Goal: Task Accomplishment & Management: Complete application form

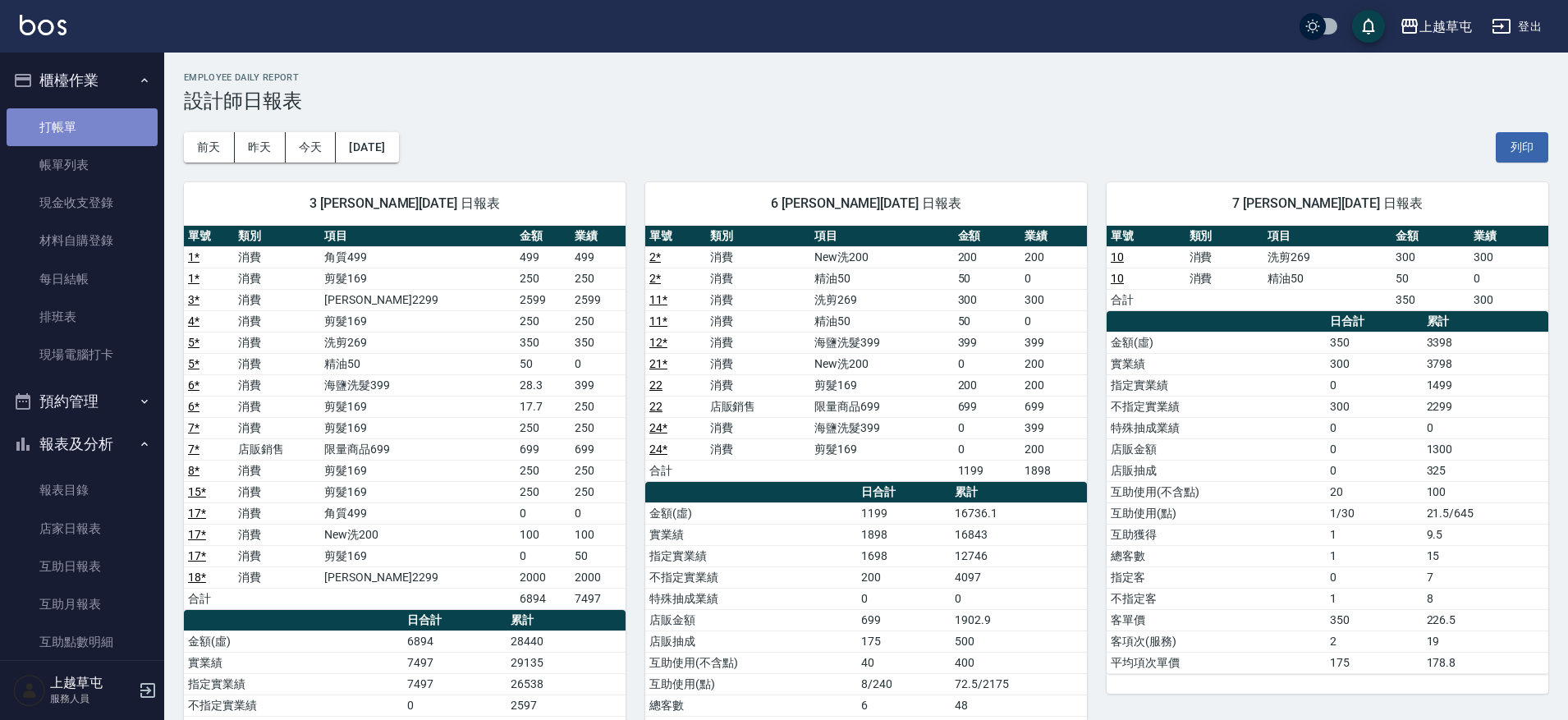
click at [88, 130] on link "打帳單" at bounding box center [82, 127] width 151 height 38
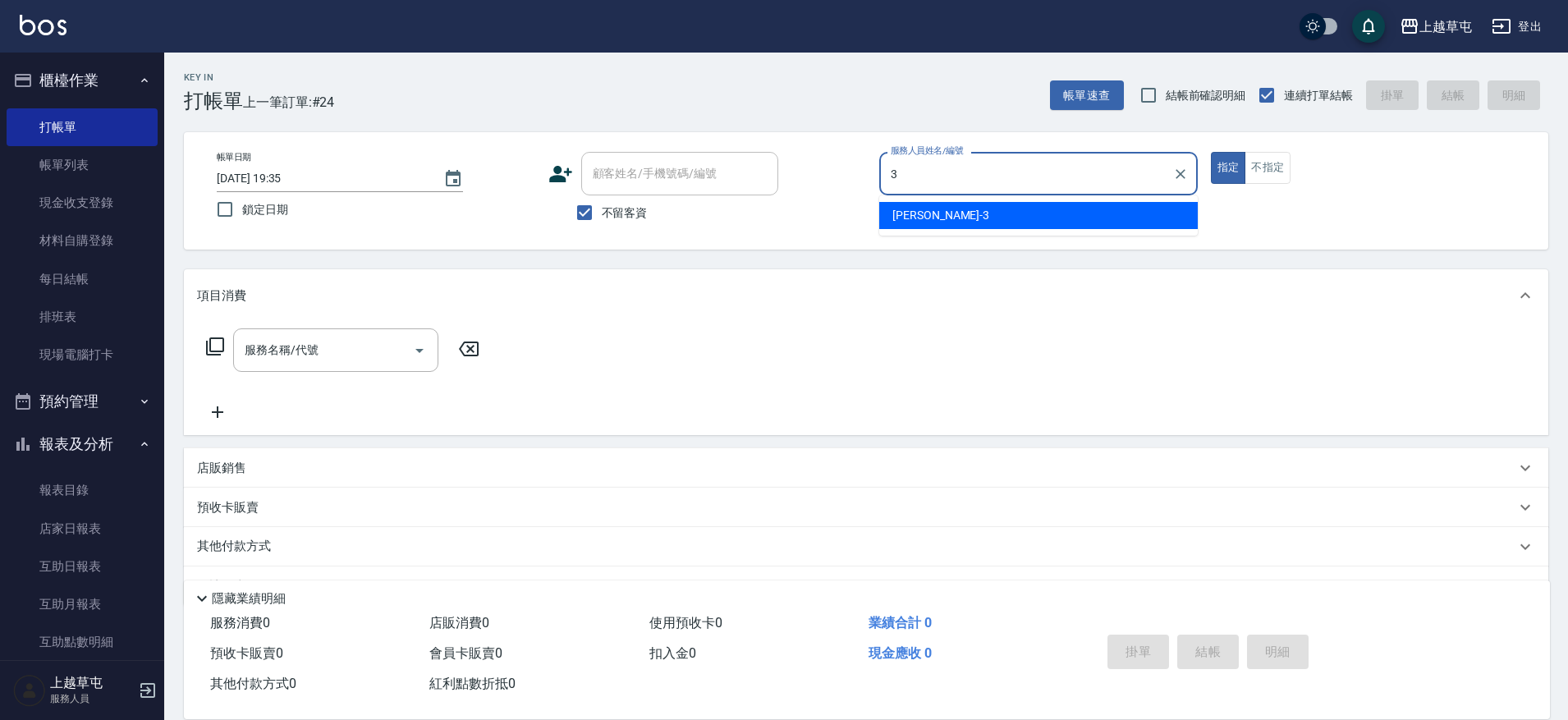
type input "[PERSON_NAME]3"
type button "true"
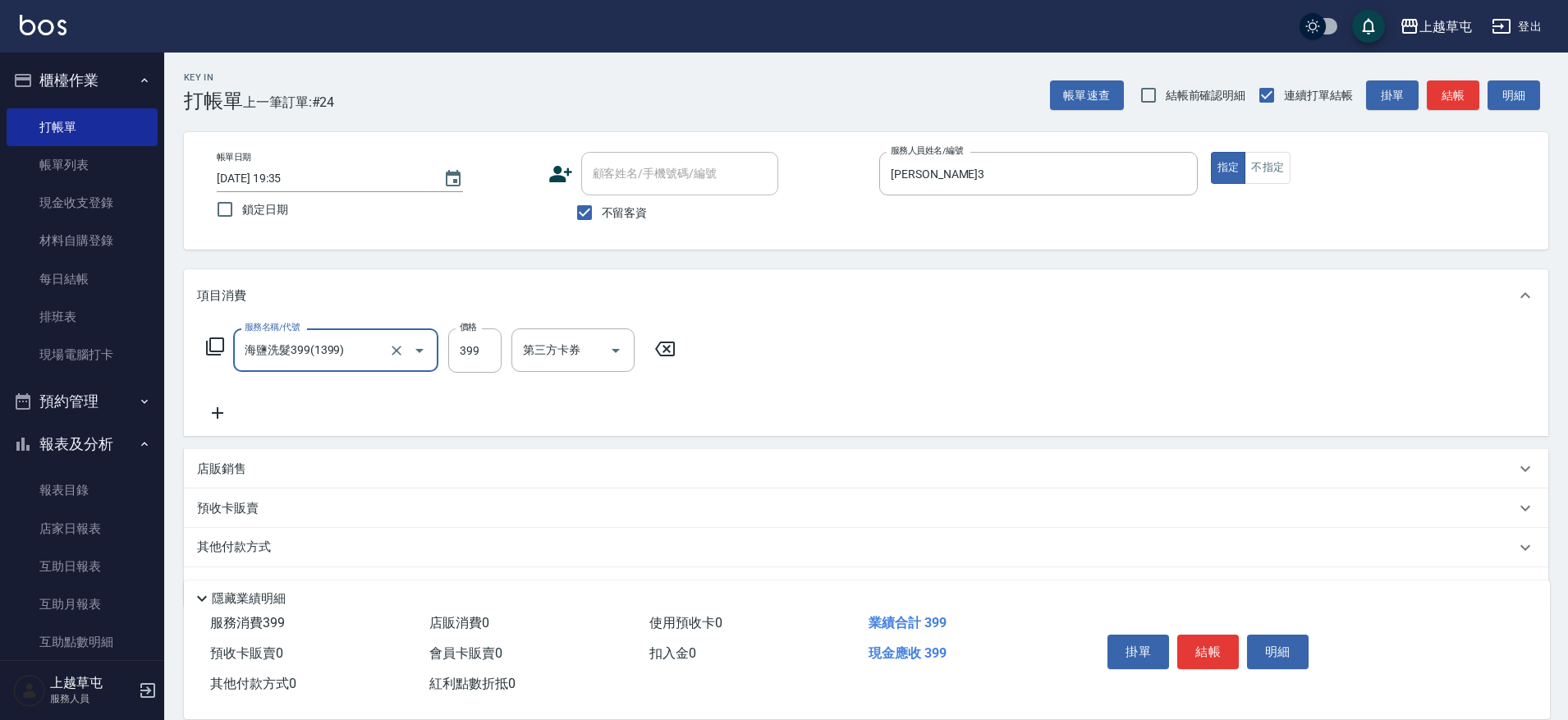
type input "海鹽洗髮399(1399)"
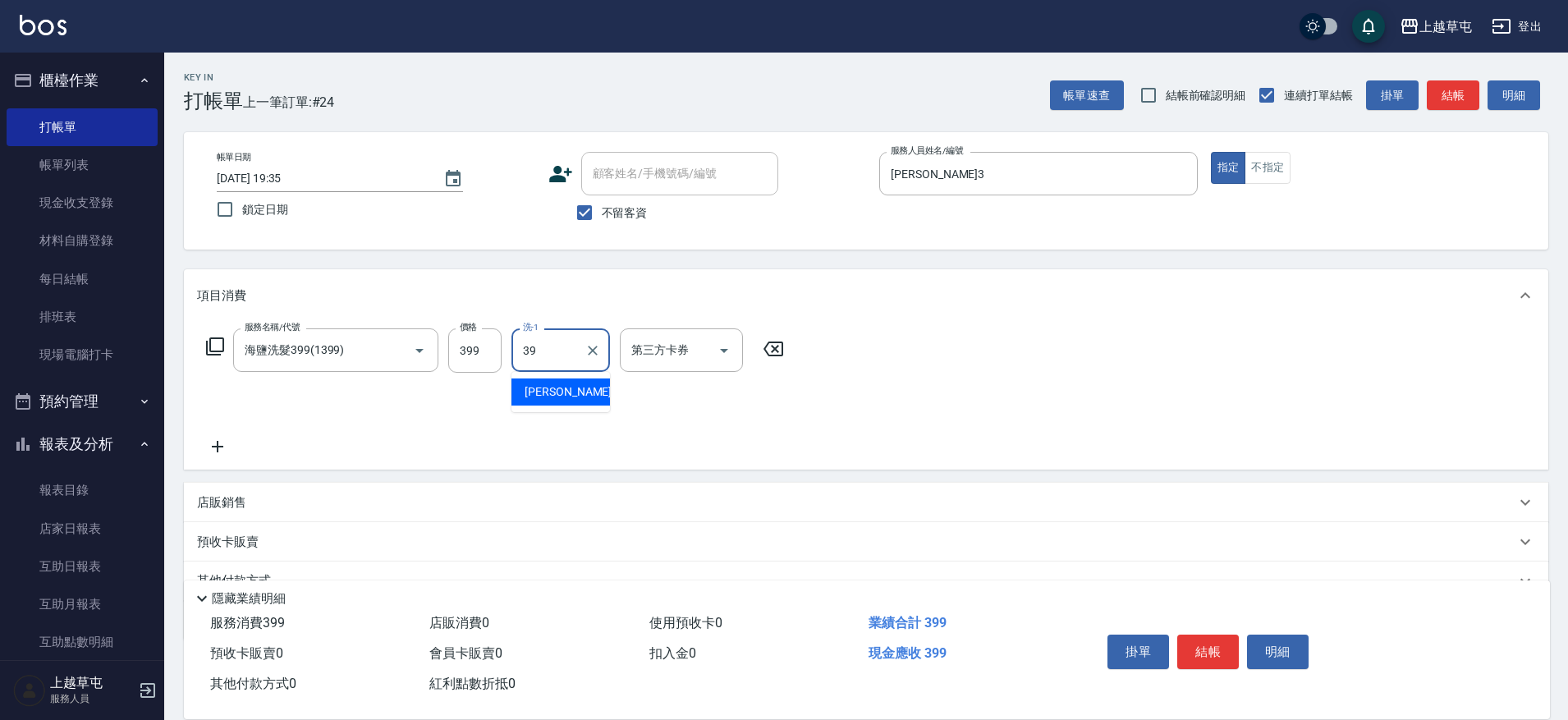
type input "[PERSON_NAME]-39"
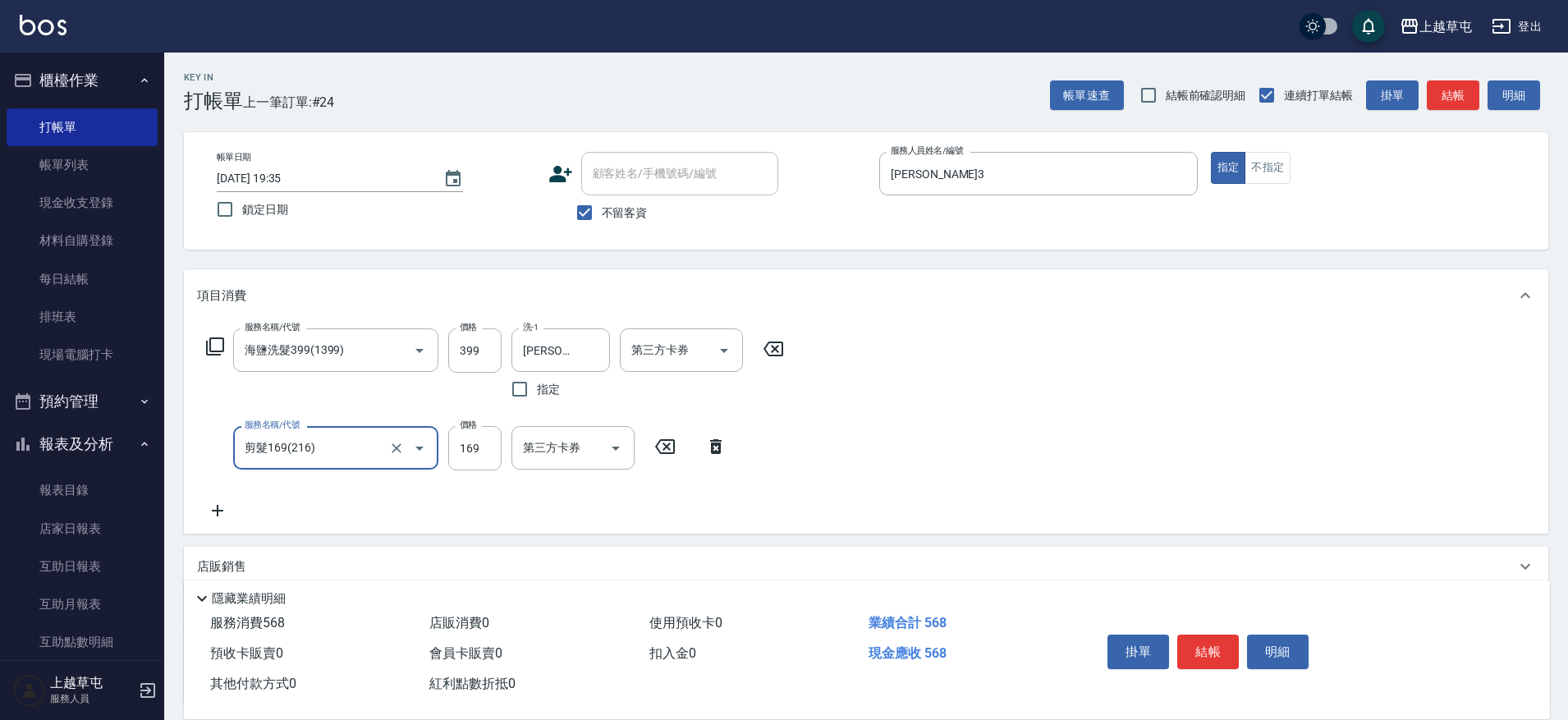
type input "剪髮169(216)"
type input "250"
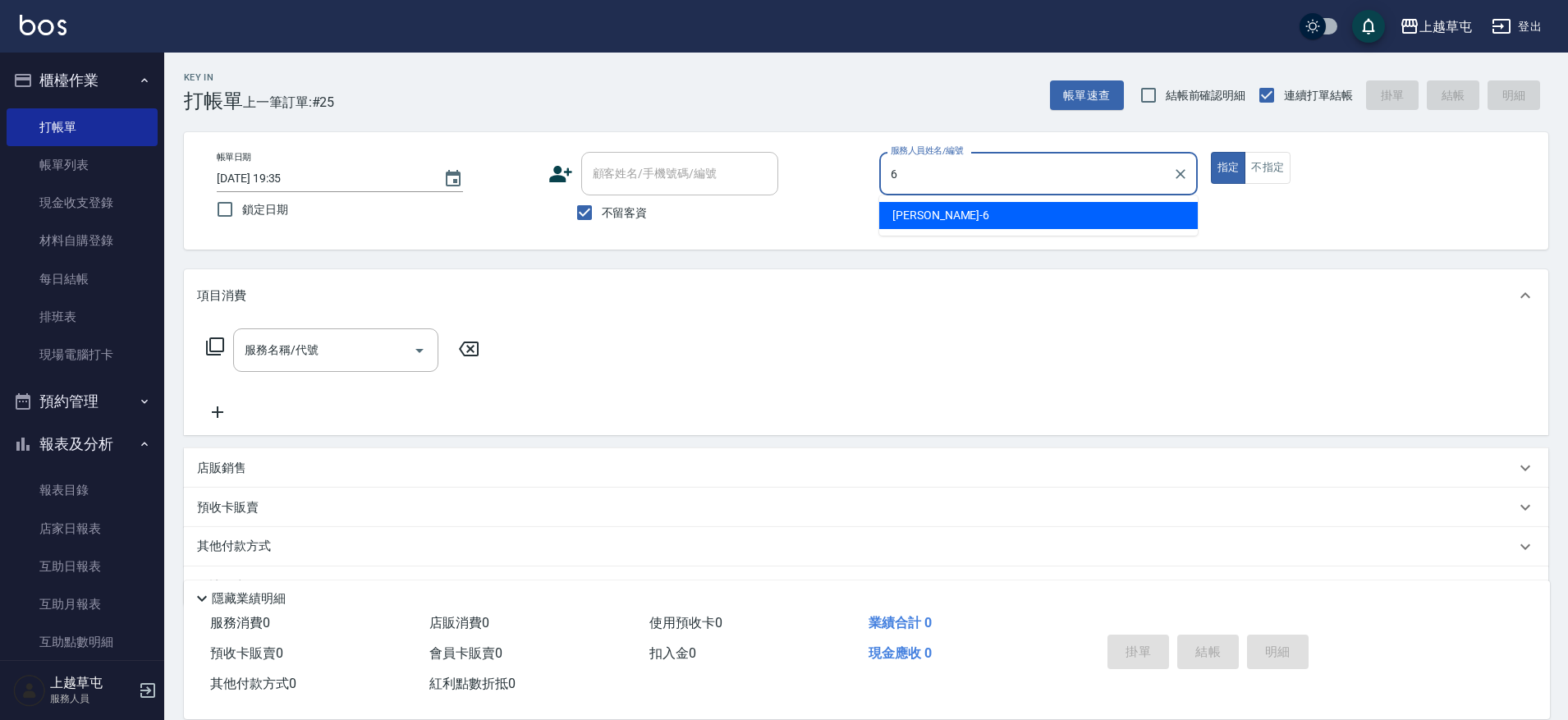
type input "[PERSON_NAME]-6"
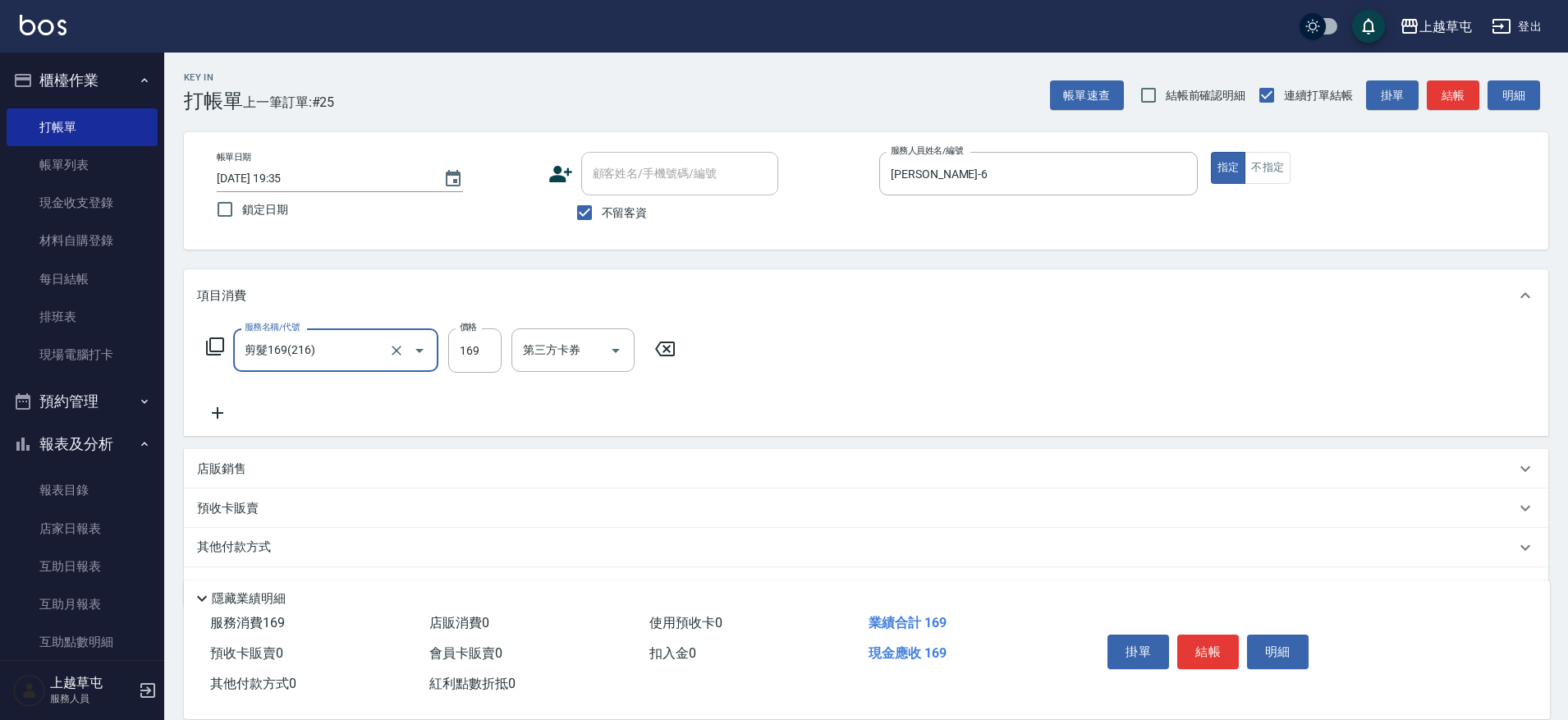
type input "剪髮169(216)"
type input "200"
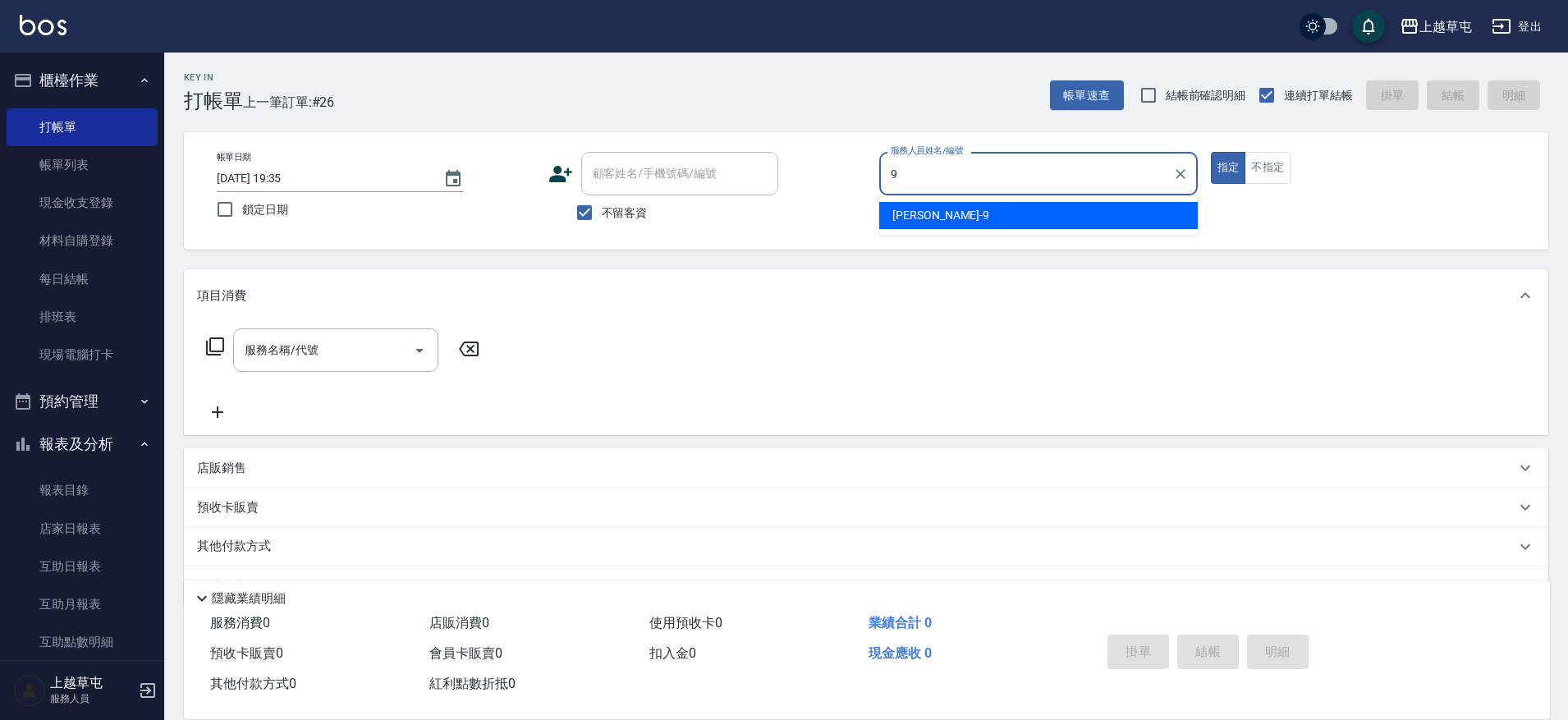
type input "[PERSON_NAME]-9"
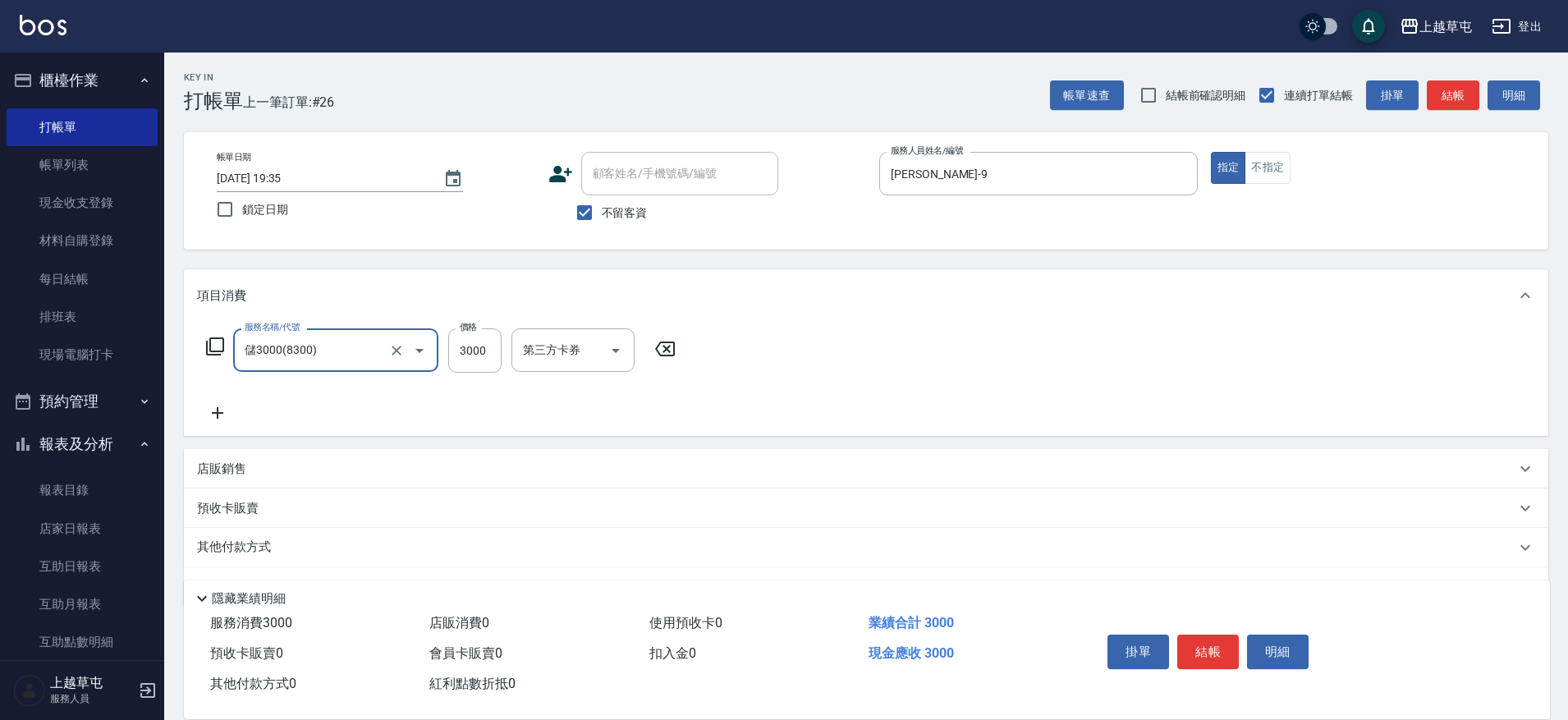
type input "儲3000(8300)"
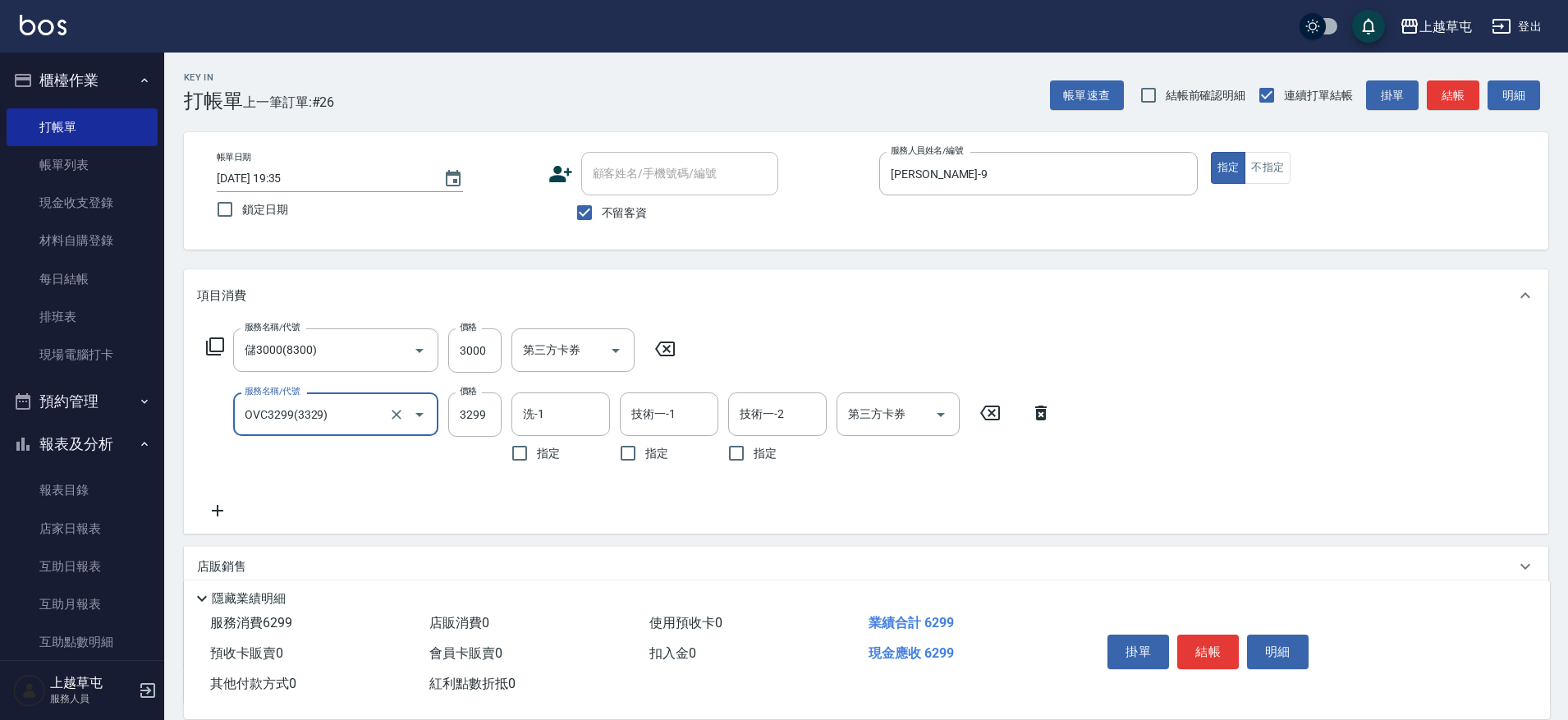
type input "OVC3299(3329)"
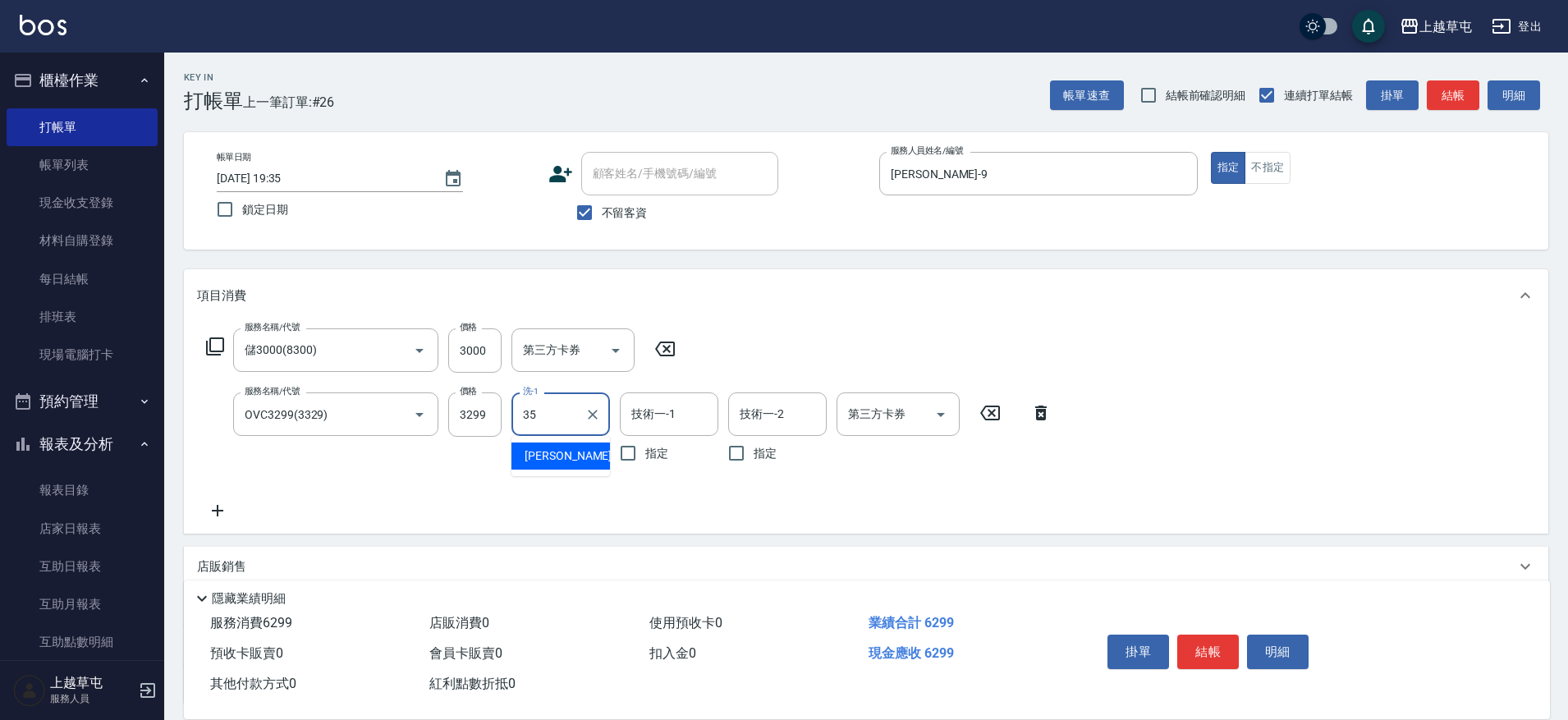
type input "[PERSON_NAME]-35"
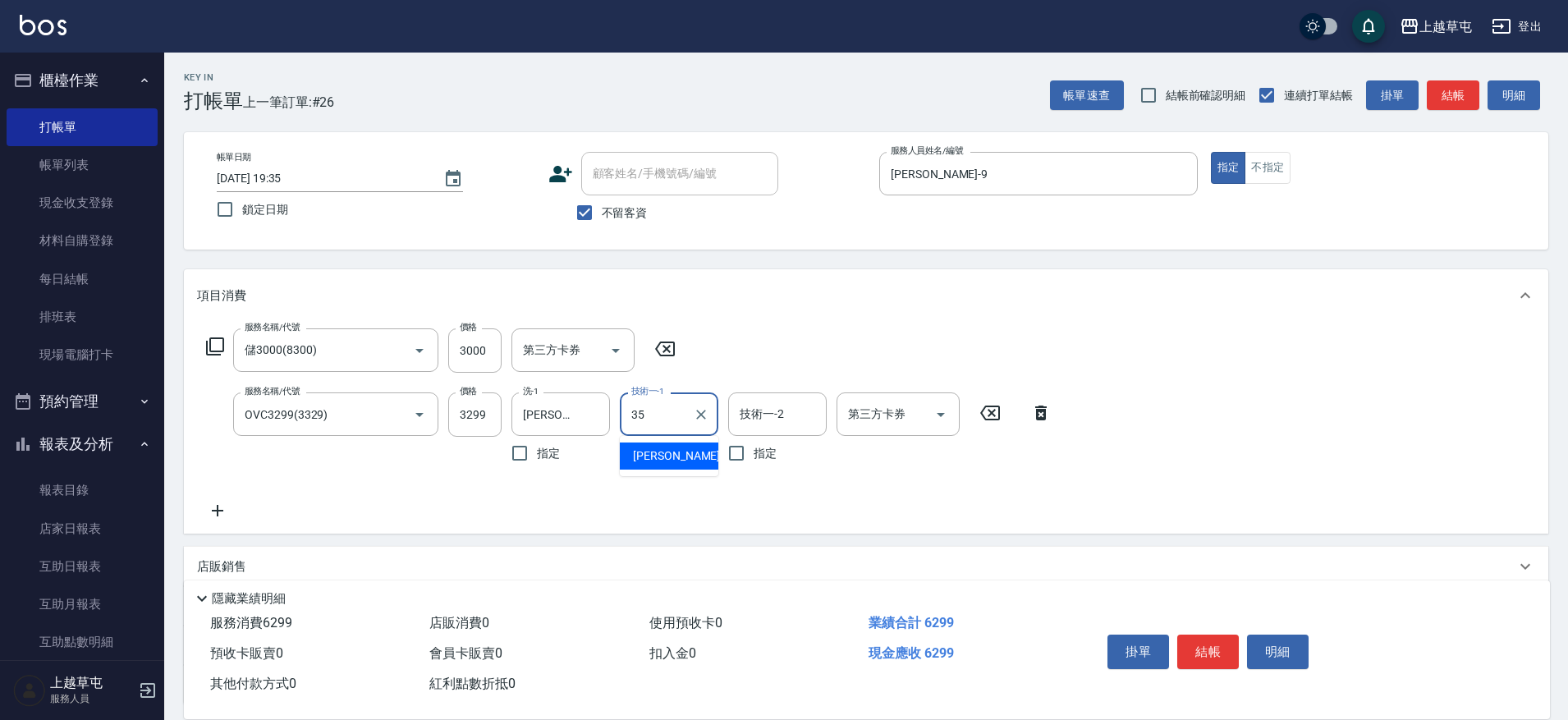
type input "[PERSON_NAME]-35"
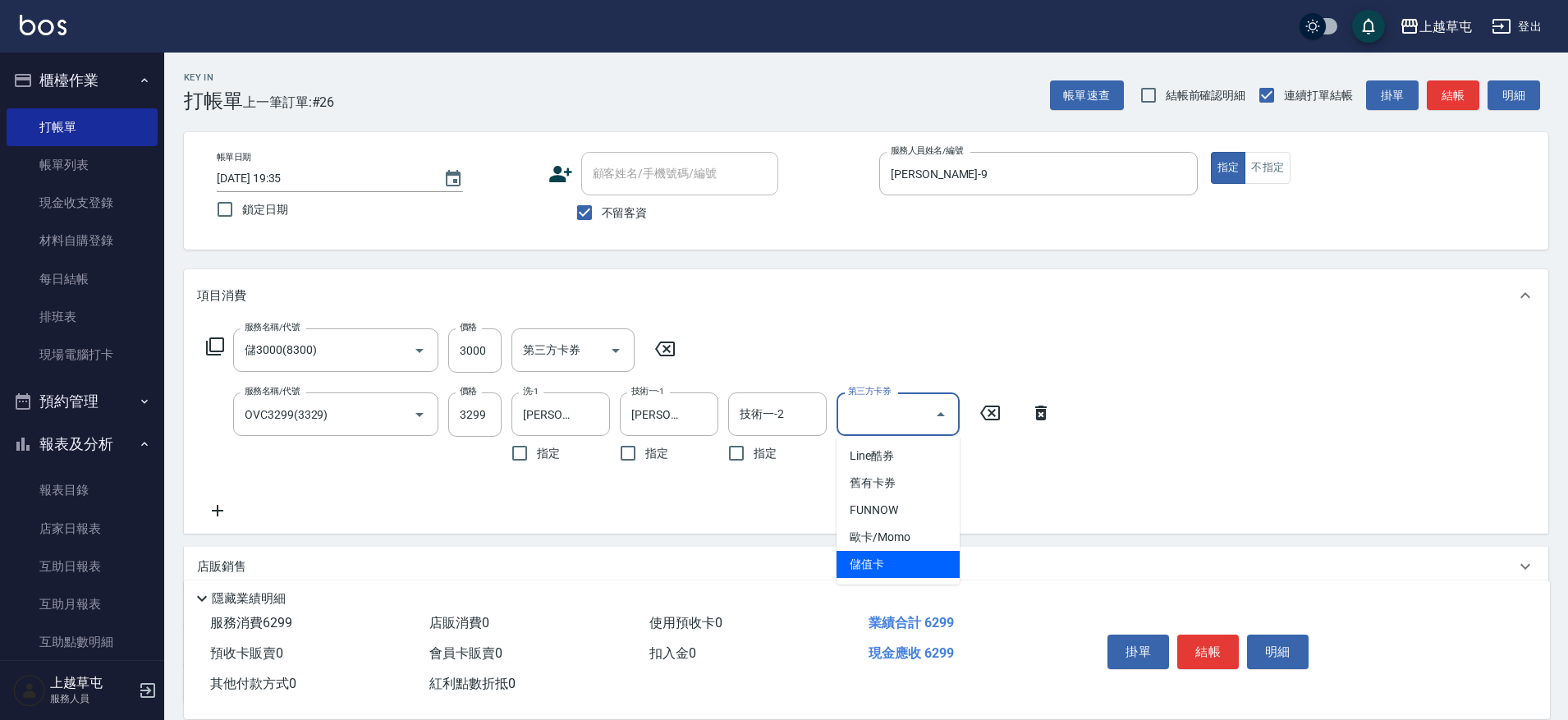
type input "儲值卡"
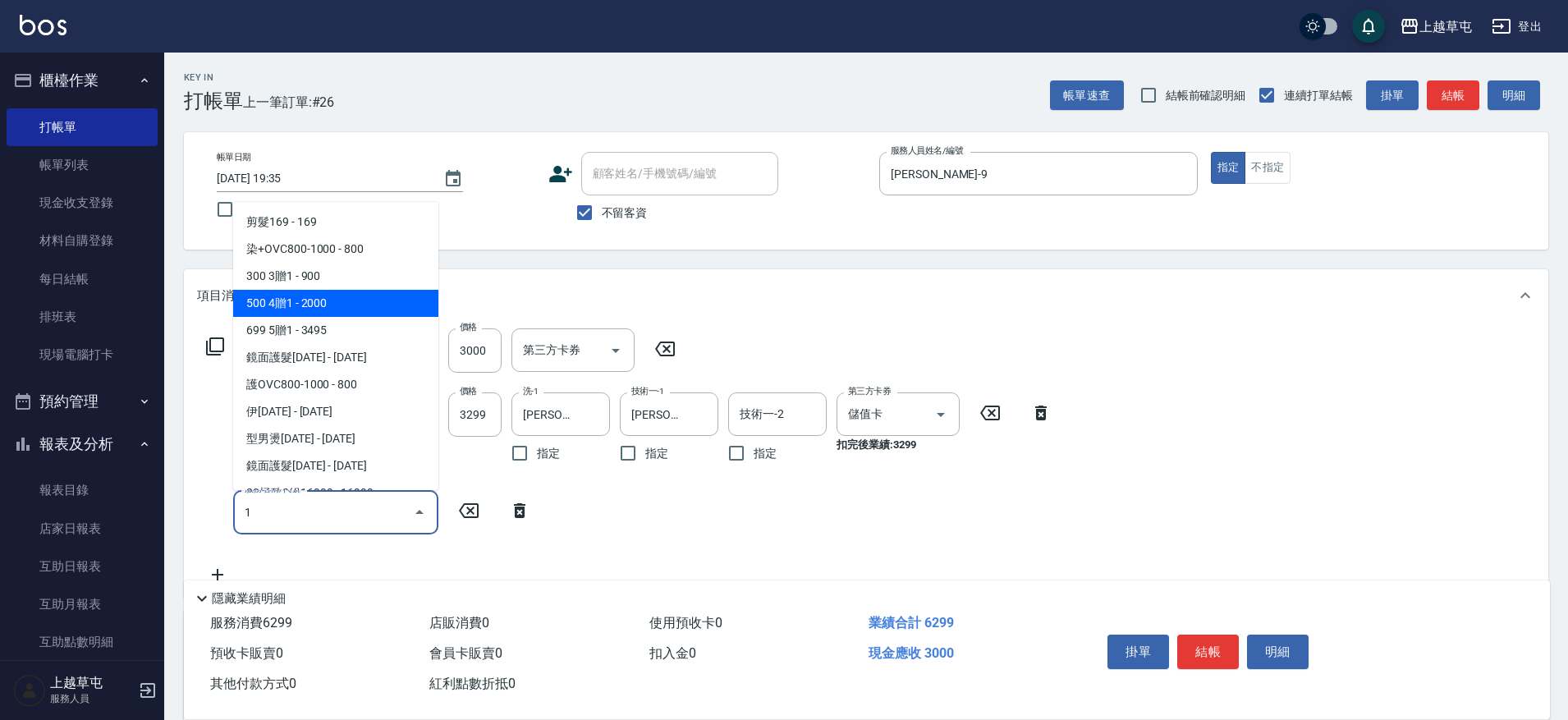
type input "500 4贈1(512)"
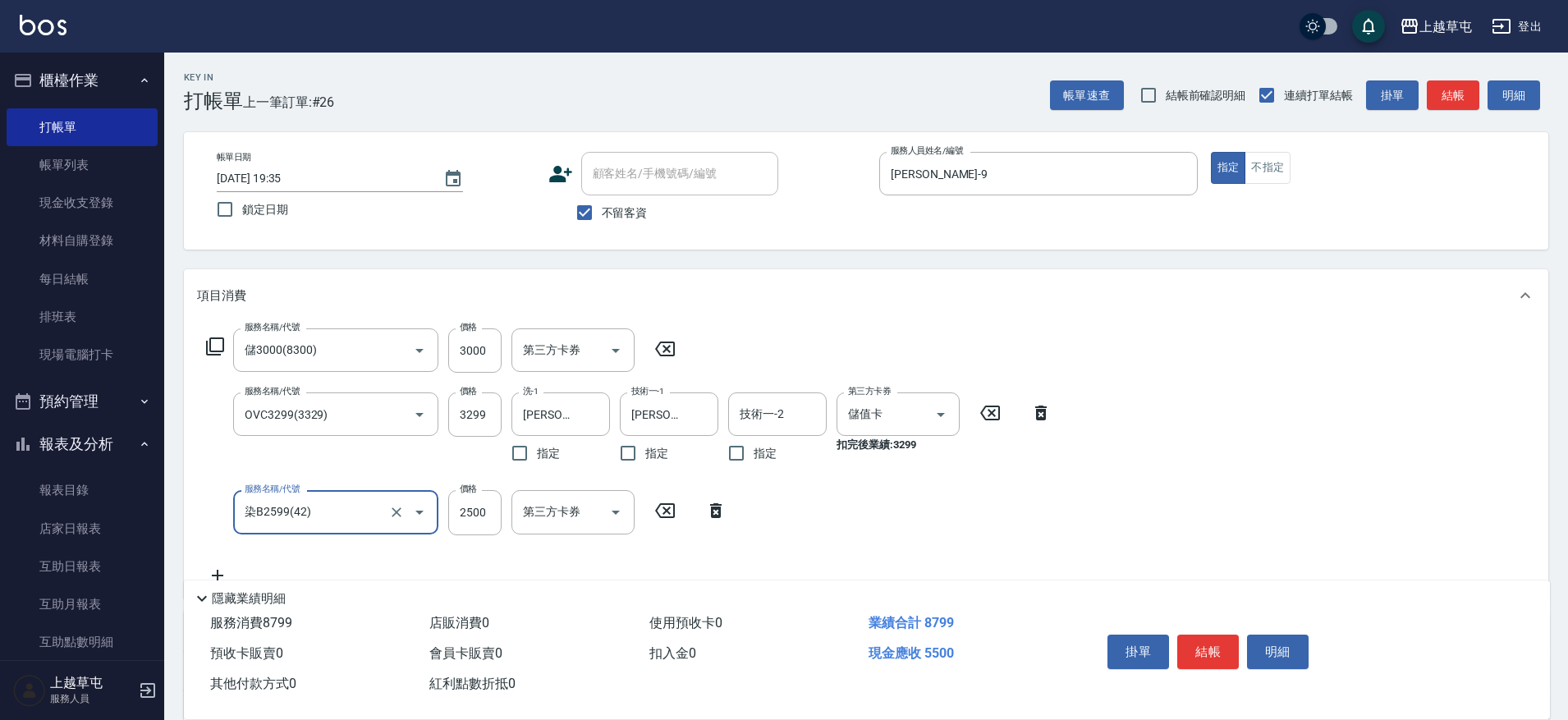
type input "染B2599(42)"
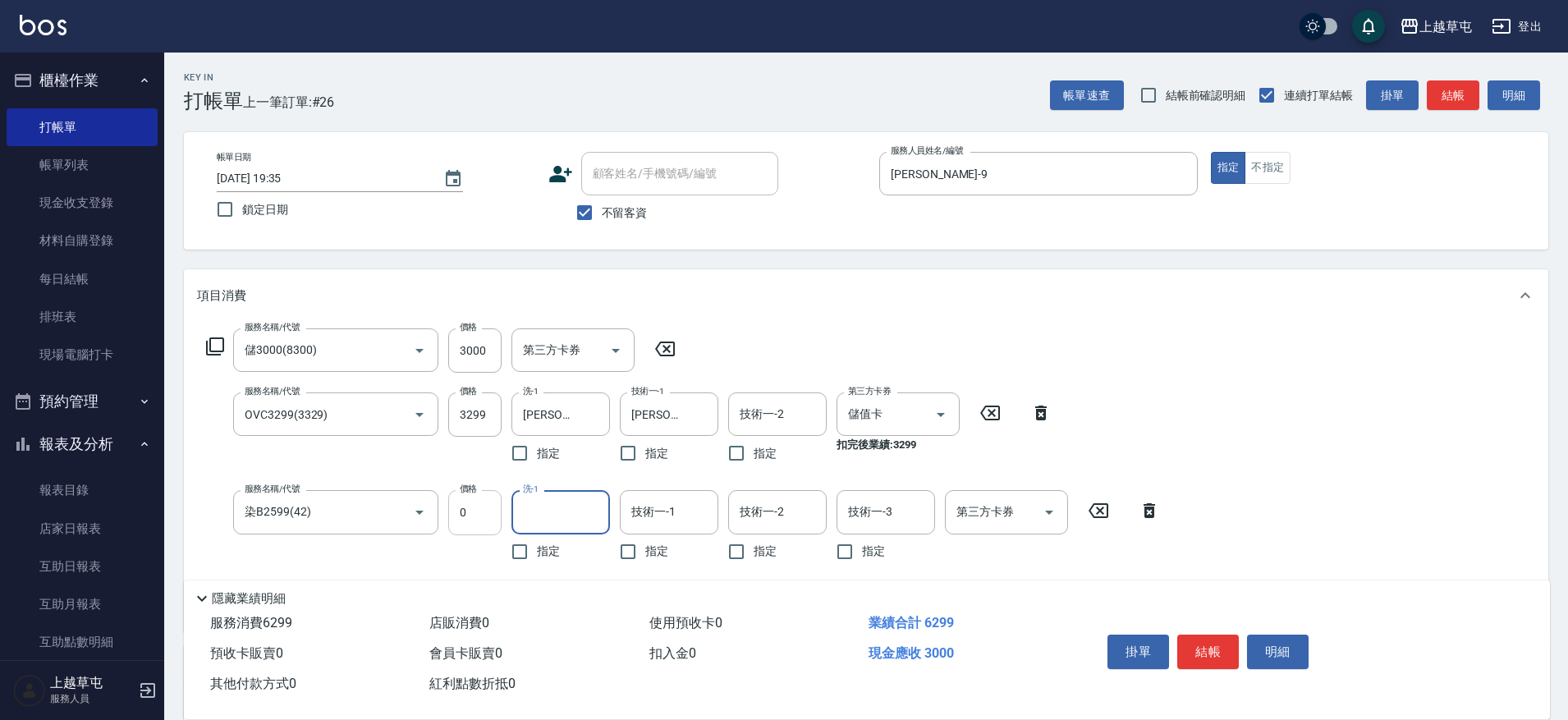
click at [488, 506] on input "0" at bounding box center [474, 512] width 53 height 45
type input "1899"
type input "[PERSON_NAME]-35"
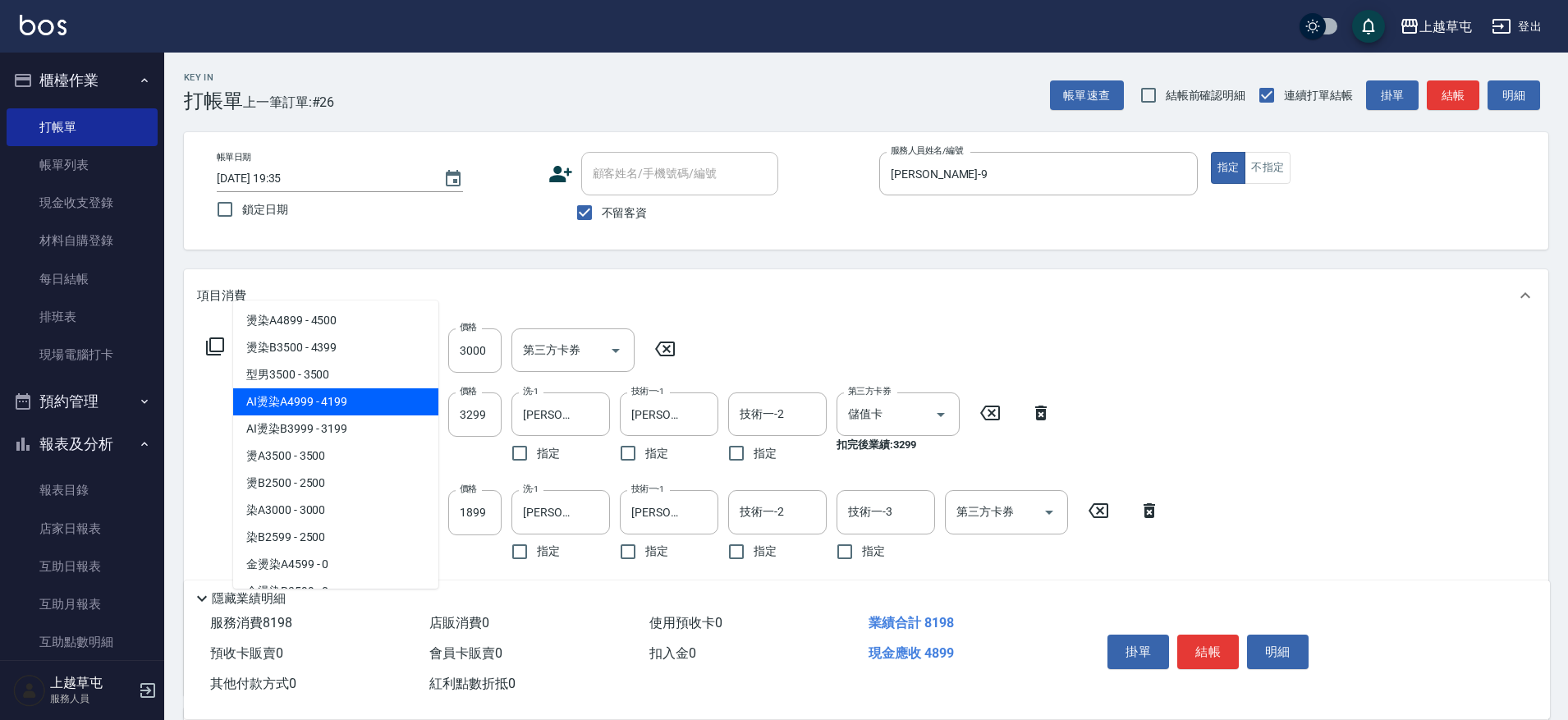
click at [1194, 365] on div "服務名稱/代號 儲3000(8300) 服務名稱/代號 價格 3000 價格 第三方卡券 第三方卡券 服務名稱/代號 OVC3299(3329) 服務名稱/代…" at bounding box center [866, 508] width 1365 height 374
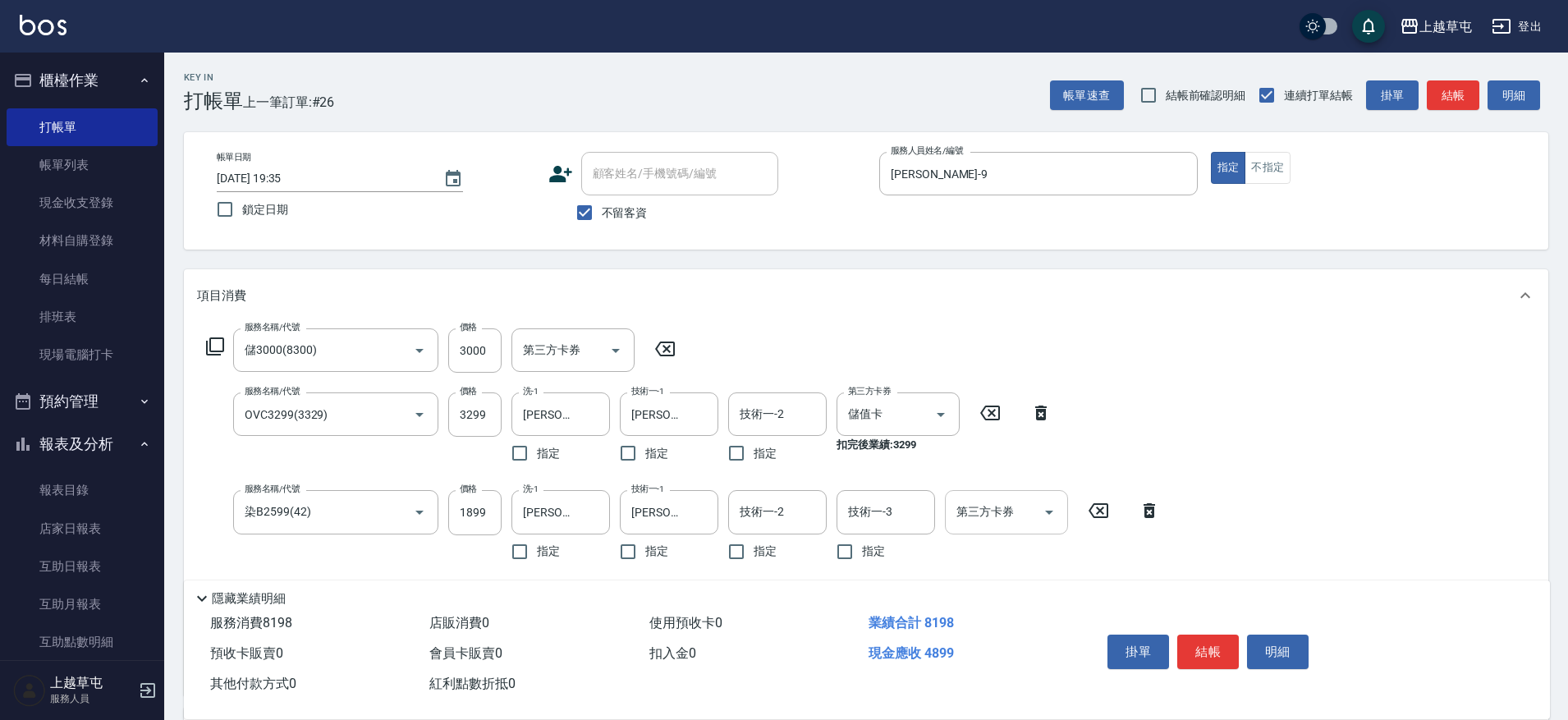
click at [1000, 520] on div "第三方卡券 第三方卡券" at bounding box center [1007, 512] width 123 height 44
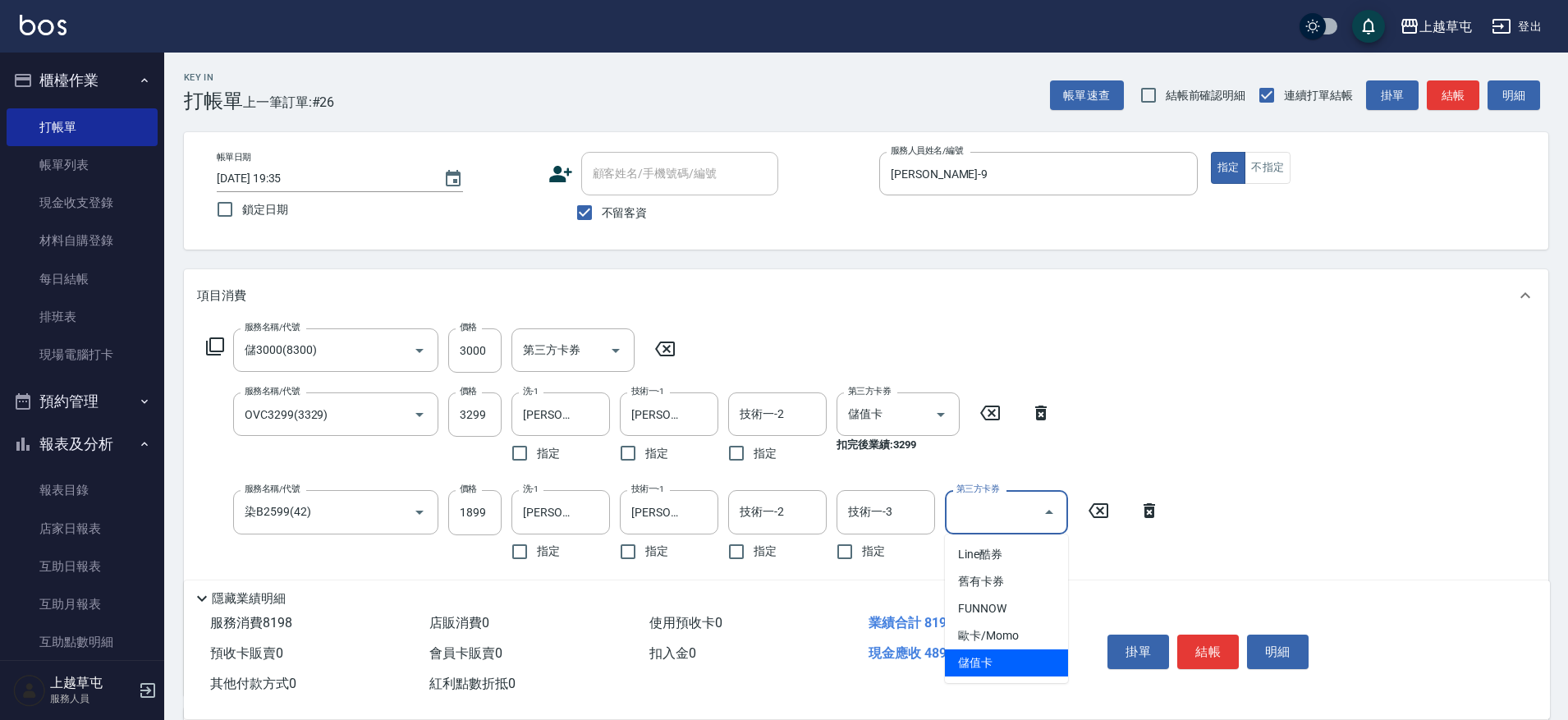
click at [997, 669] on span "儲值卡" at bounding box center [1007, 663] width 123 height 27
type input "儲值卡"
click at [1272, 371] on div "服務名稱/代號 儲3000(8300) 服務名稱/代號 價格 3000 價格 第三方卡券 第三方卡券 服務名稱/代號 OVC3299(3329) 服務名稱/代…" at bounding box center [866, 508] width 1365 height 374
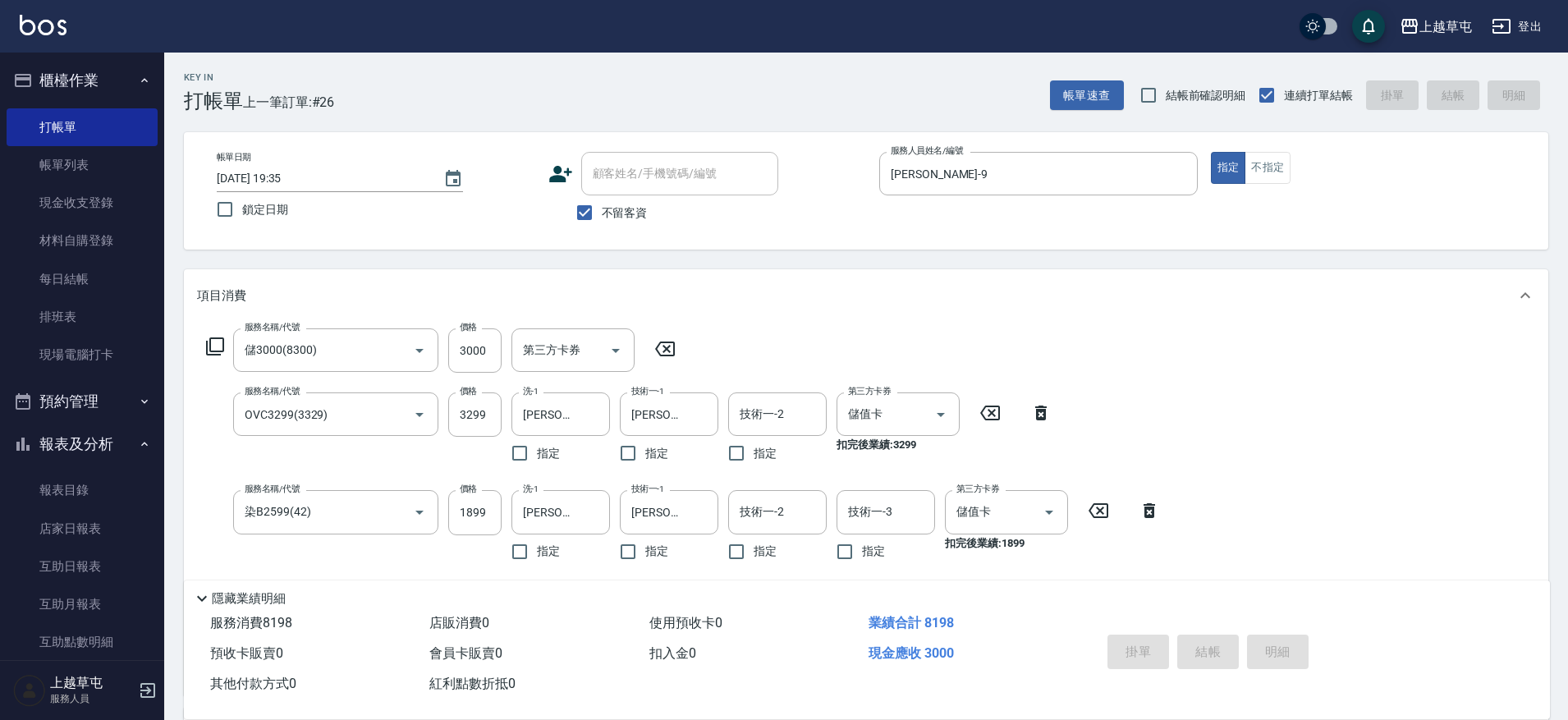
type input "[DATE] 19:36"
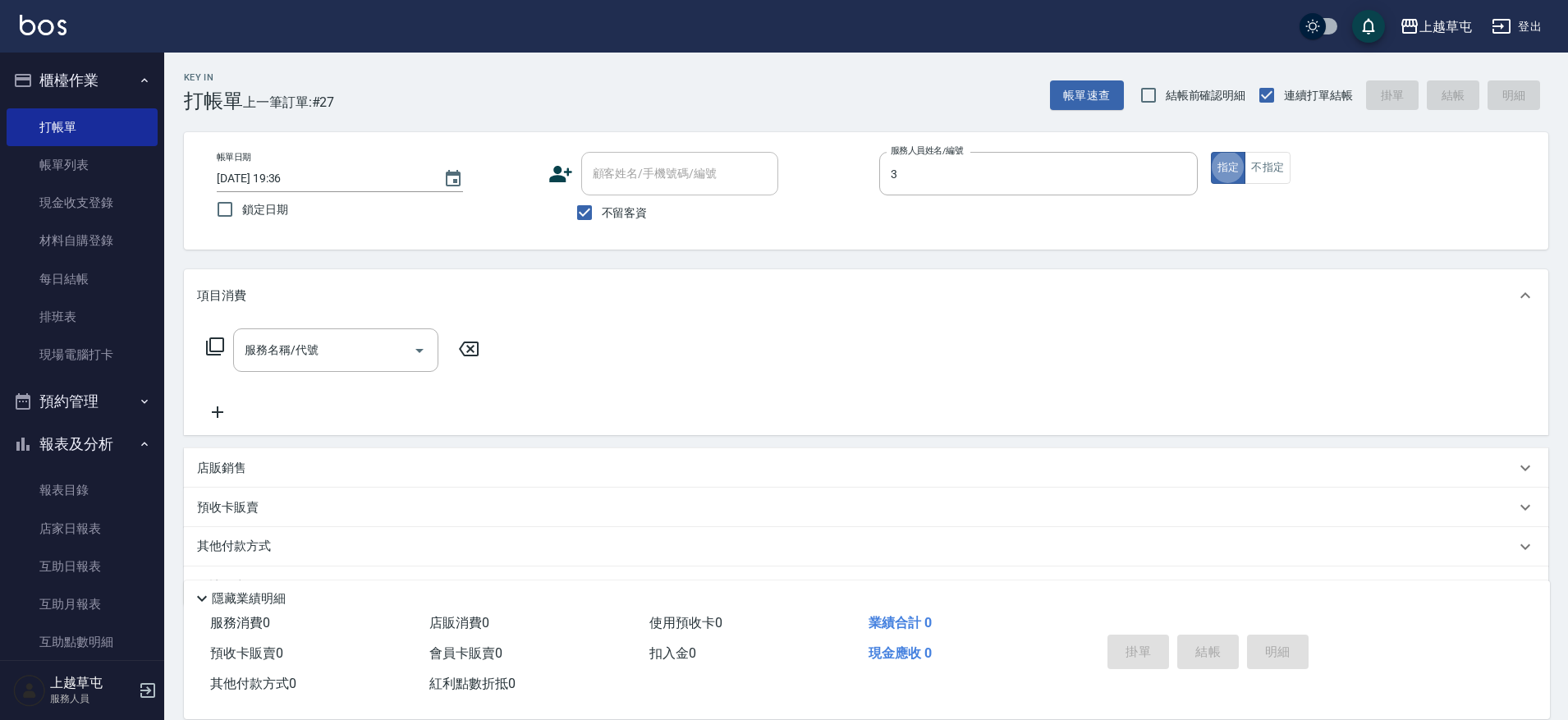
type input "[PERSON_NAME]3"
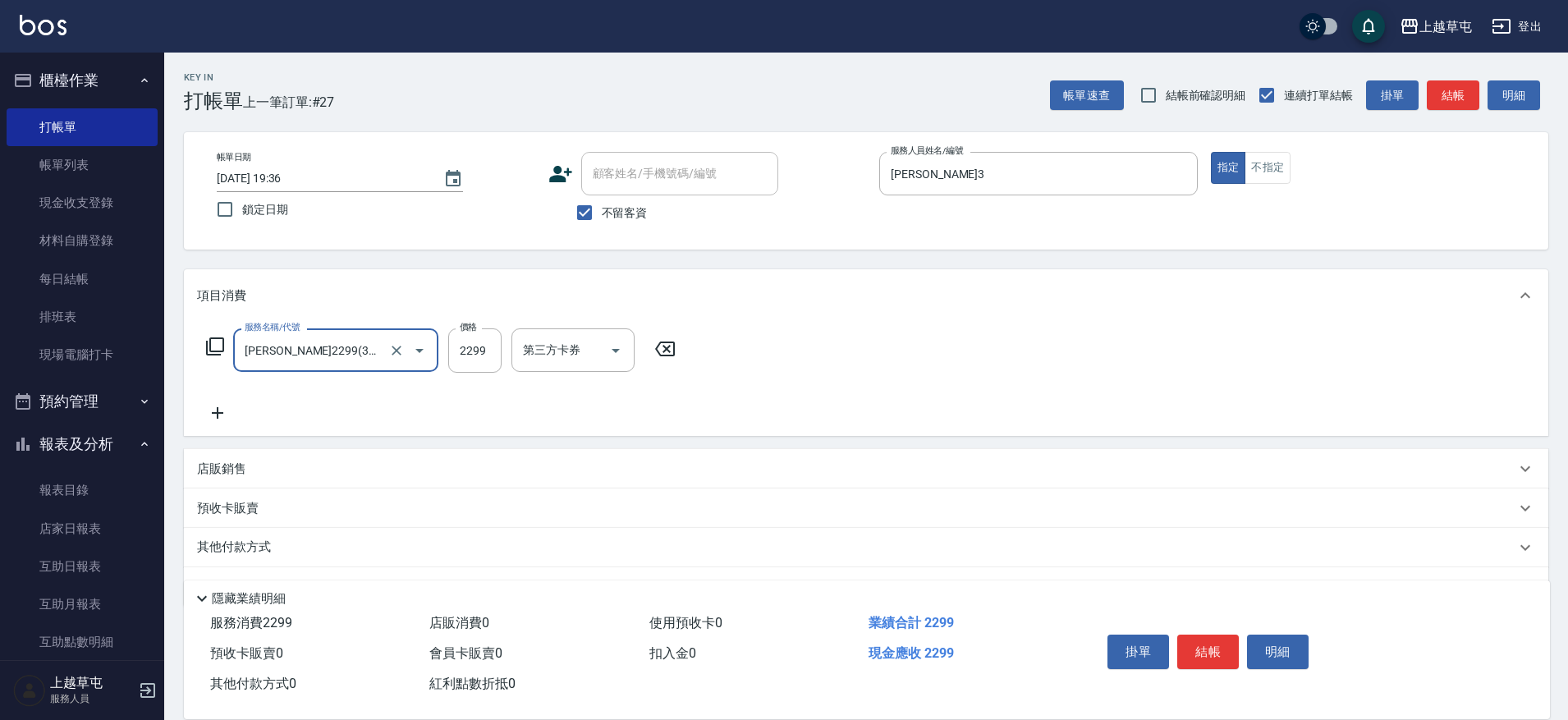
type input "[PERSON_NAME]2299(3229)"
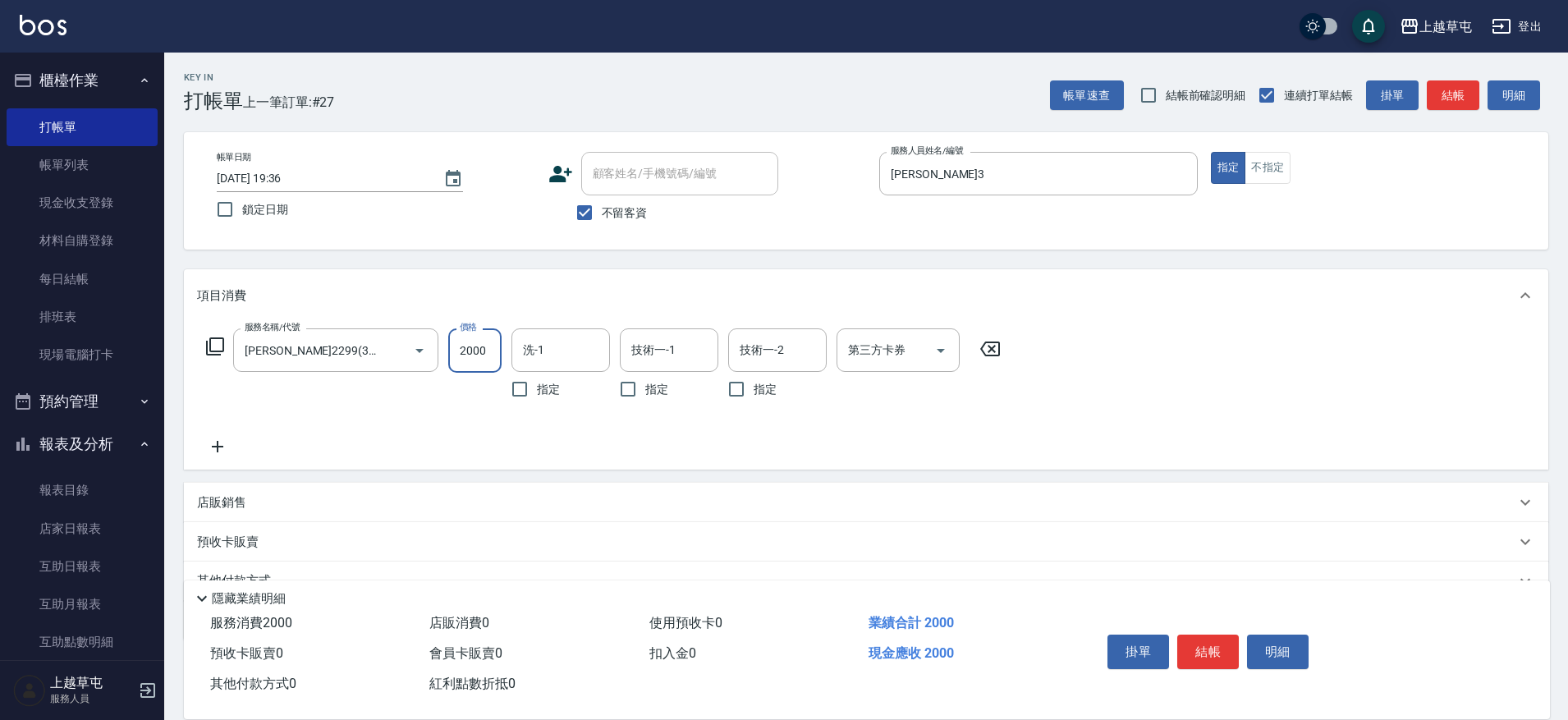
type input "2000"
type input "3"
type input "[PERSON_NAME]25"
click at [644, 347] on div "技術一-1 技術一-1" at bounding box center [668, 350] width 99 height 44
type input "[PERSON_NAME]25"
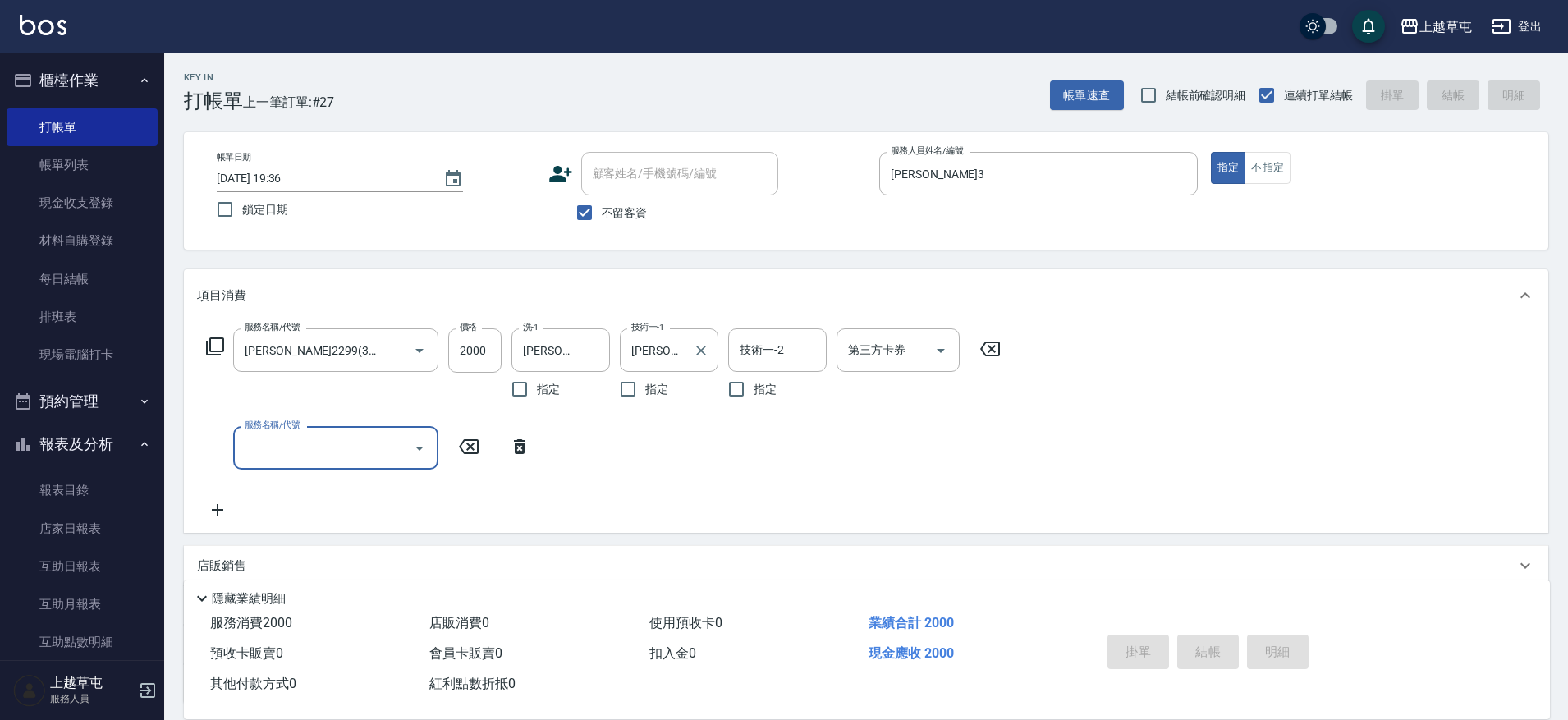
type input "[DATE] 19:37"
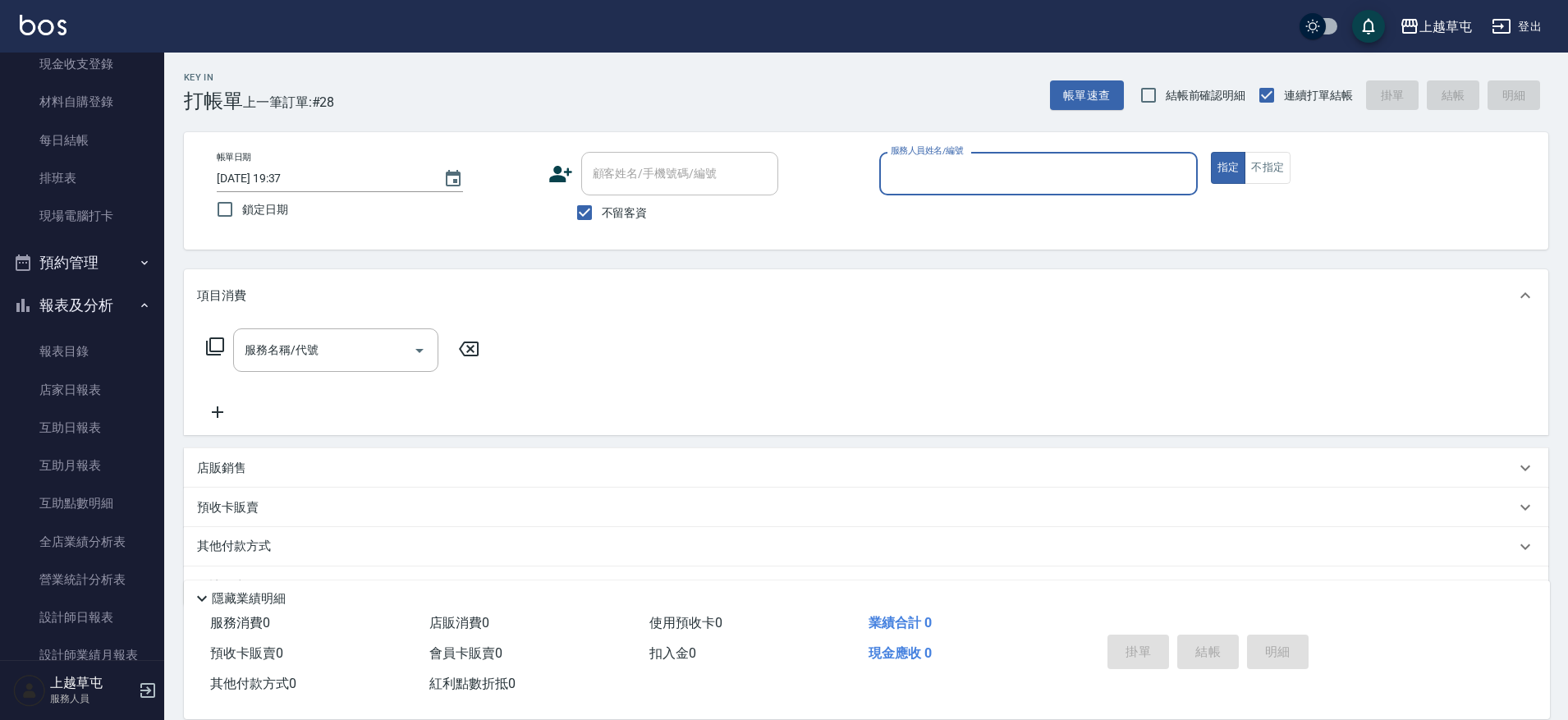
scroll to position [165, 0]
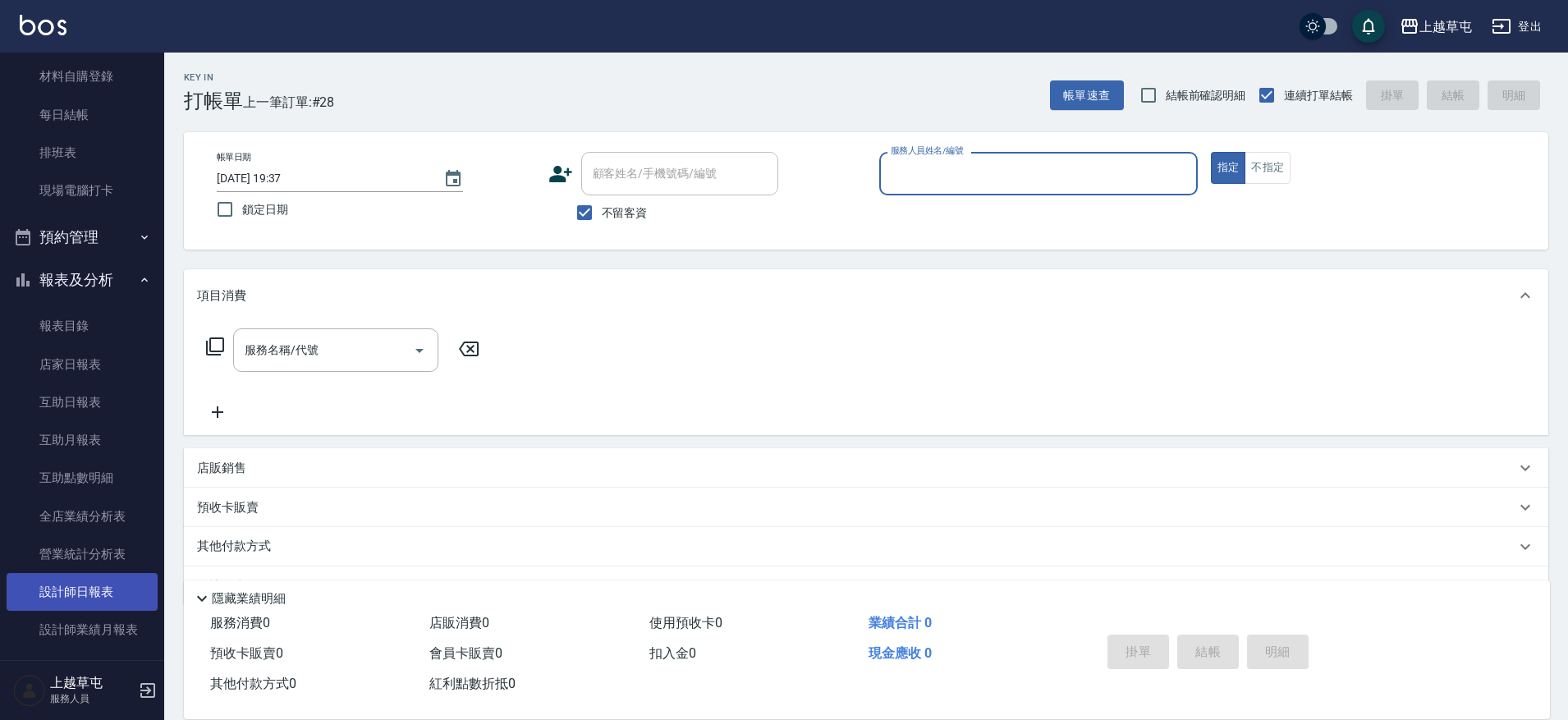
click at [101, 587] on link "設計師日報表" at bounding box center [82, 592] width 151 height 38
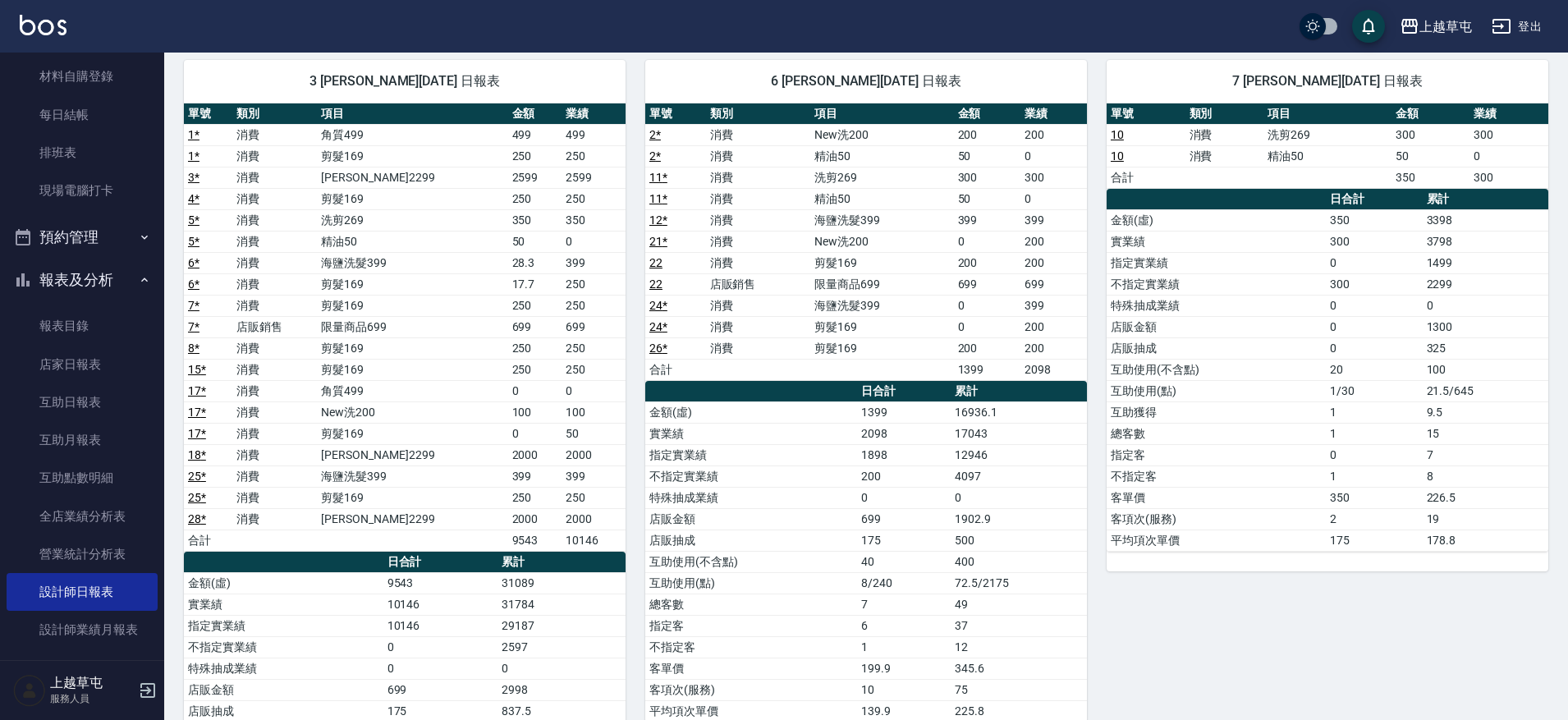
scroll to position [82, 0]
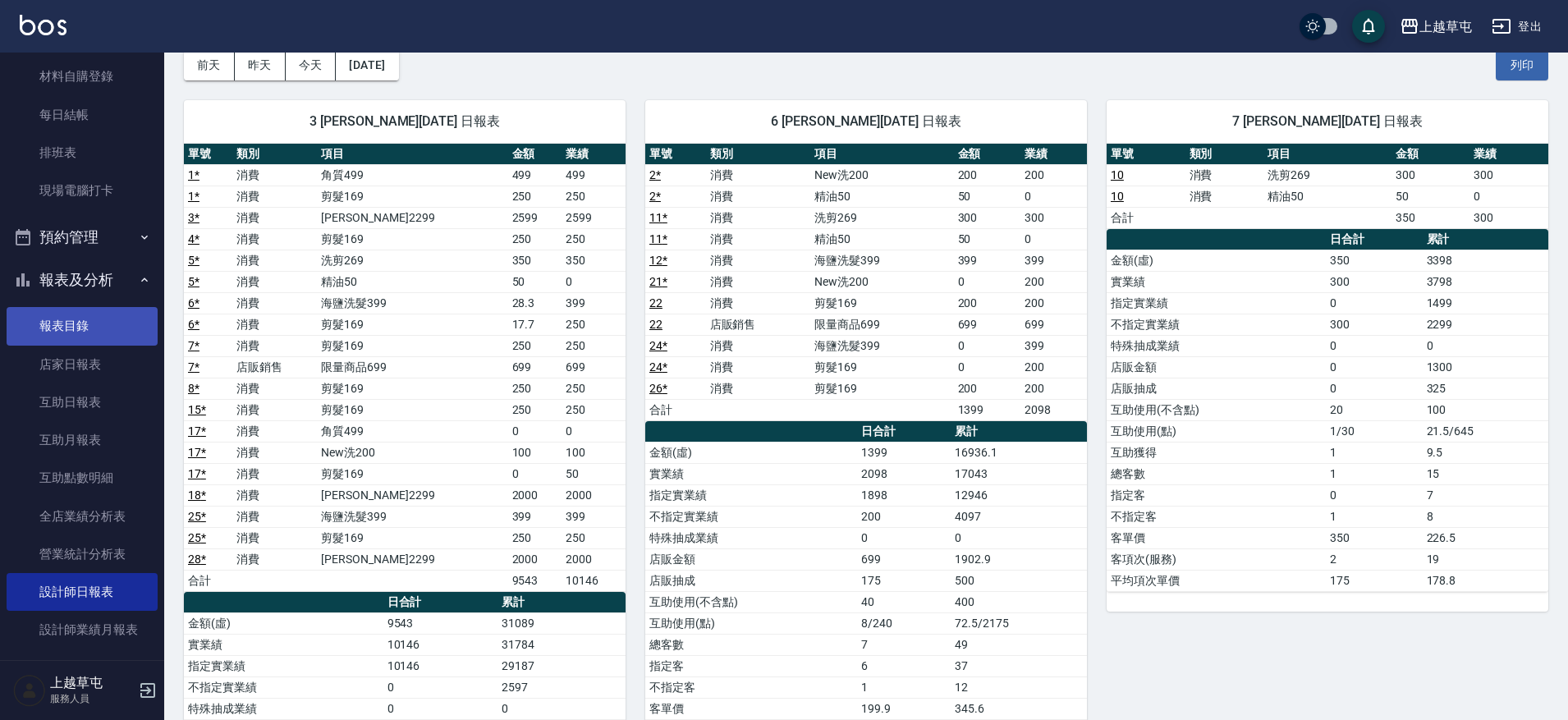
click at [93, 323] on link "報表目錄" at bounding box center [82, 326] width 151 height 38
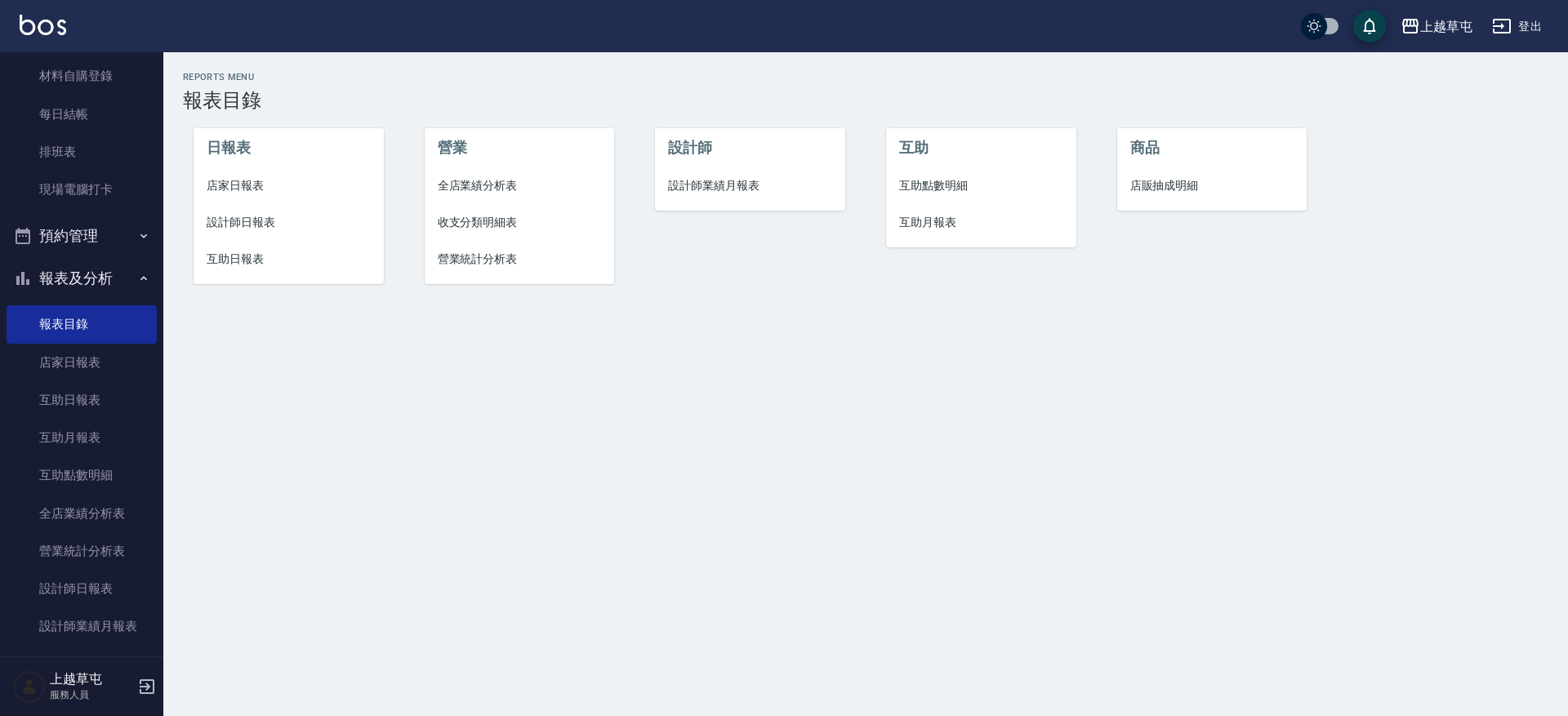
click at [217, 181] on span "店家日報表" at bounding box center [289, 186] width 165 height 17
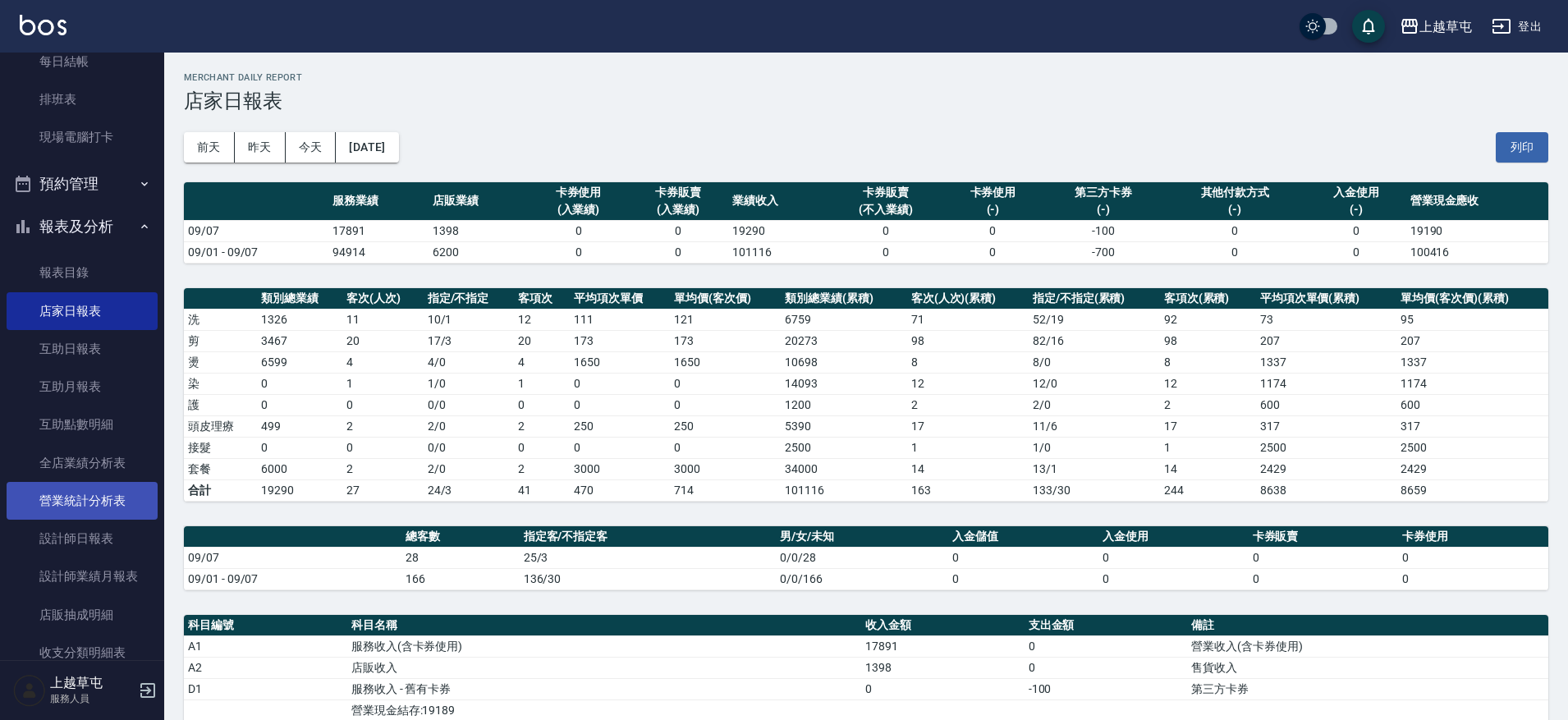
scroll to position [246, 0]
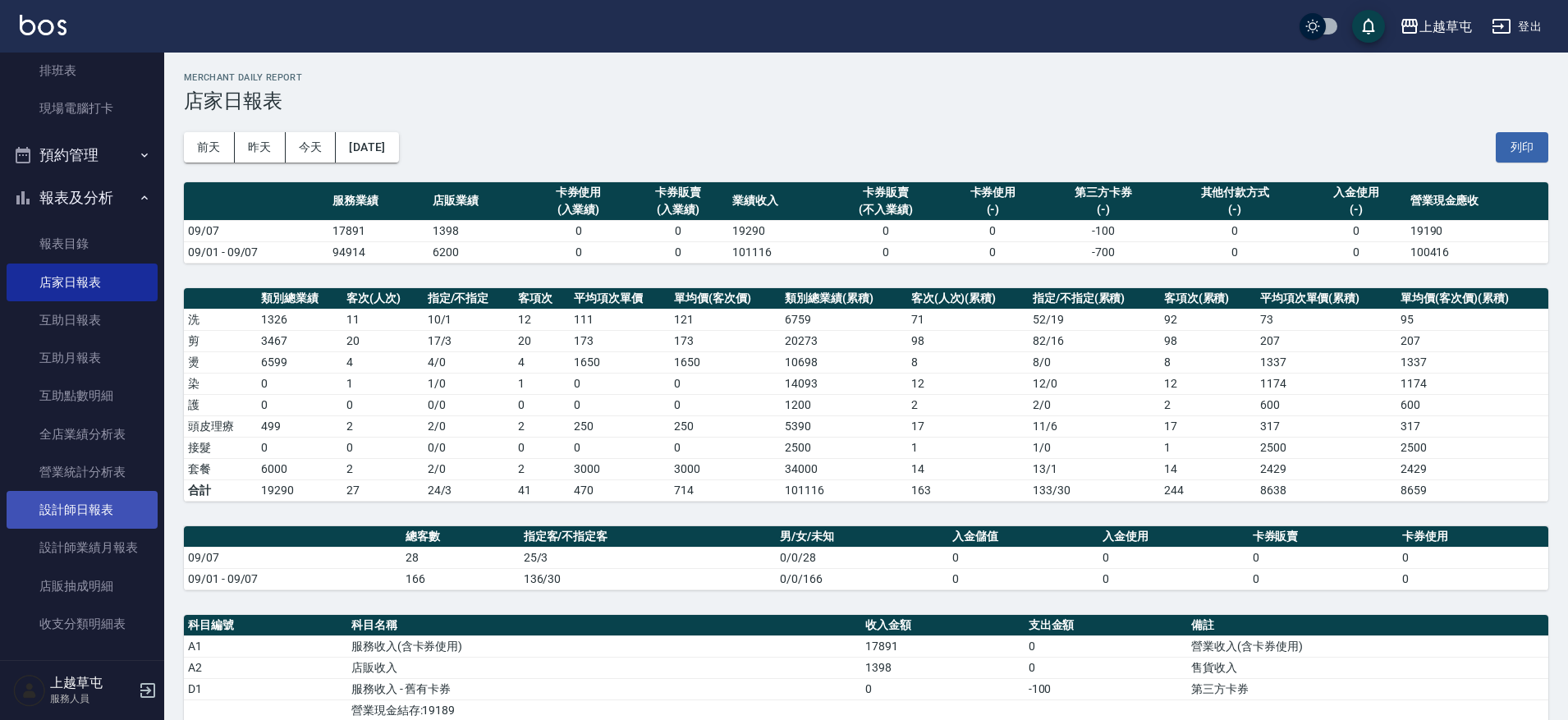
click at [102, 512] on link "設計師日報表" at bounding box center [82, 510] width 151 height 38
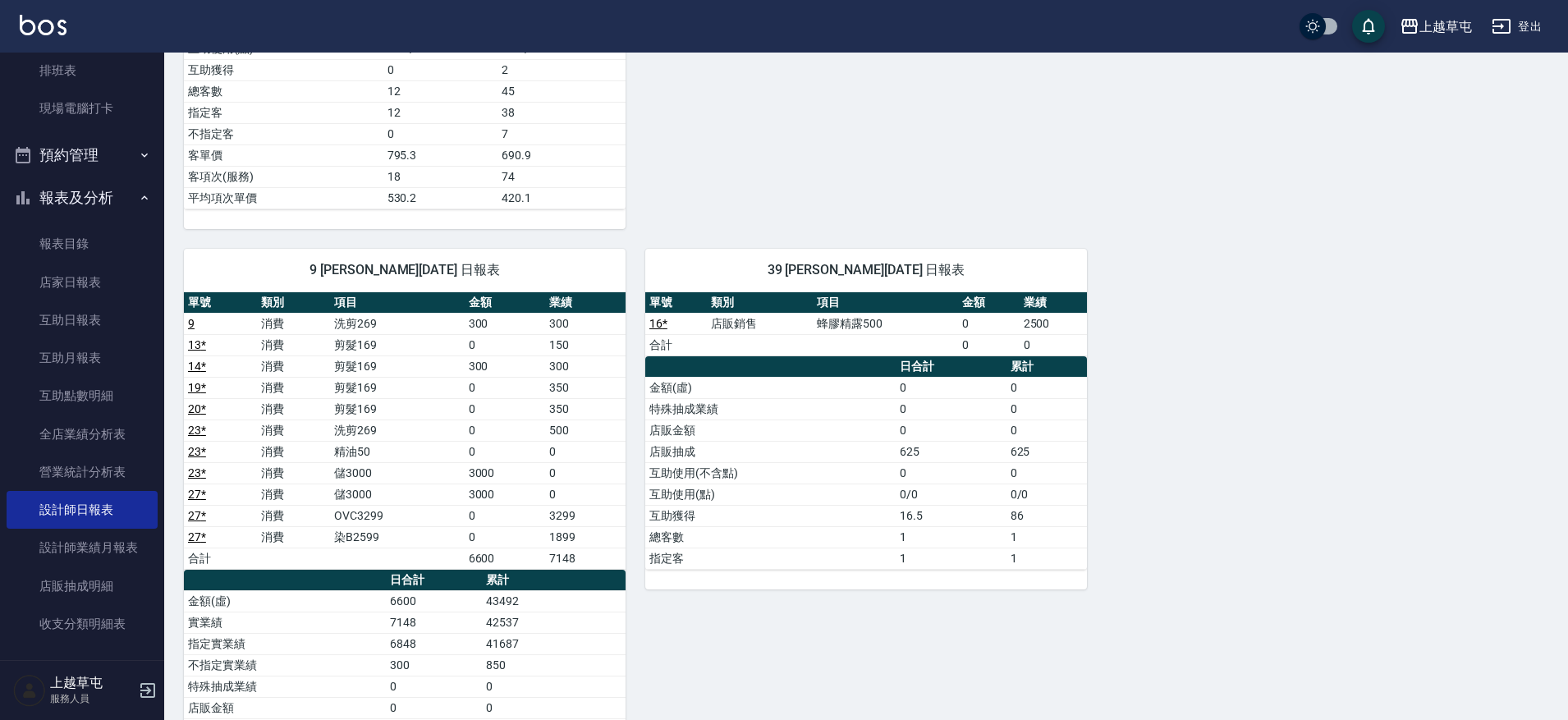
scroll to position [821, 0]
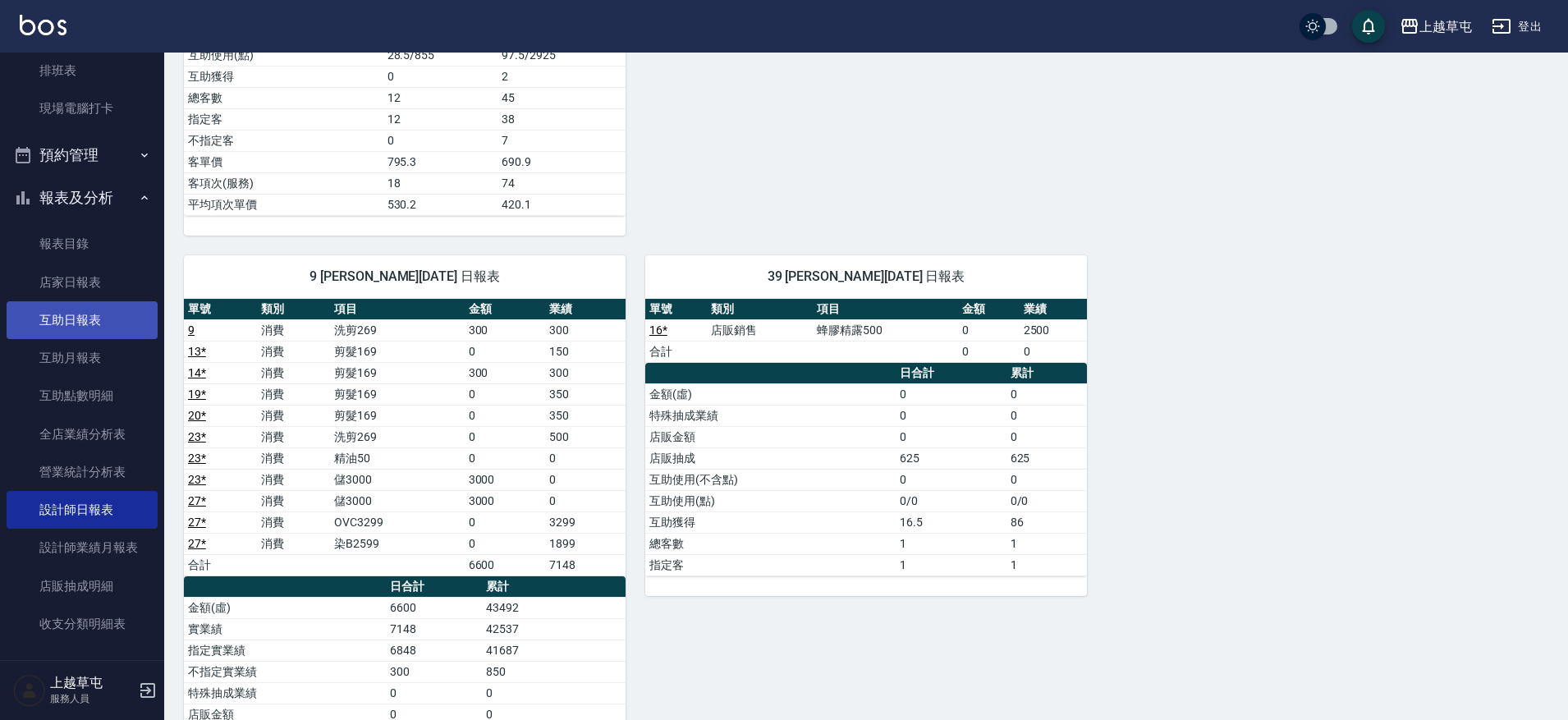
click at [89, 316] on link "互助日報表" at bounding box center [82, 320] width 151 height 38
